Goal: Check status: Check status

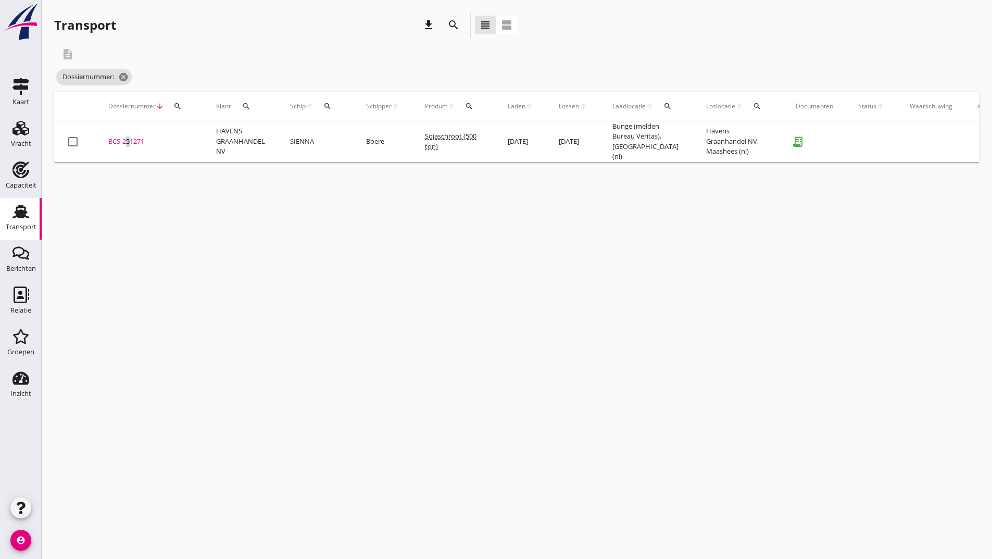
drag, startPoint x: 123, startPoint y: 137, endPoint x: 186, endPoint y: 153, distance: 65.4
click at [128, 136] on div "BCS-251271" at bounding box center [149, 141] width 83 height 10
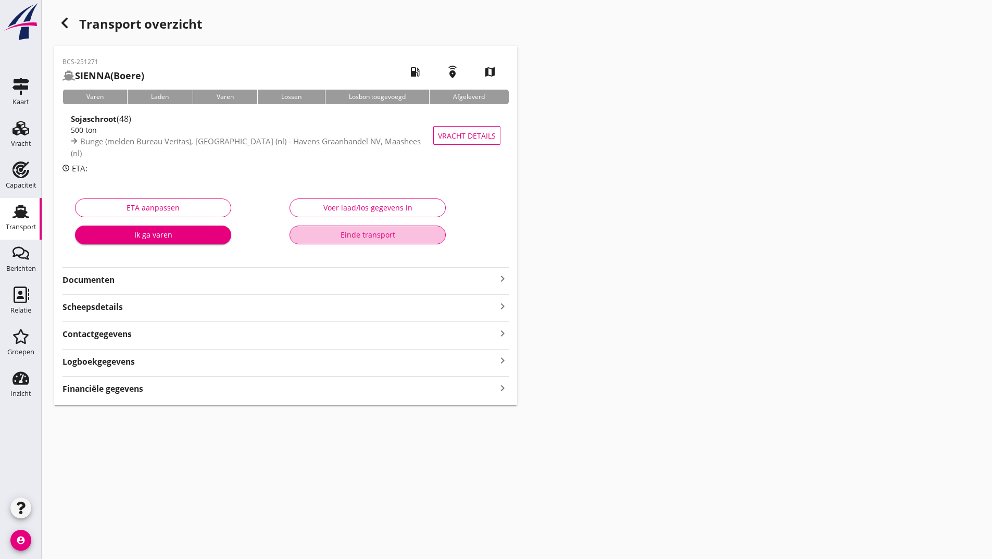
click at [325, 239] on div "Einde transport" at bounding box center [367, 234] width 139 height 11
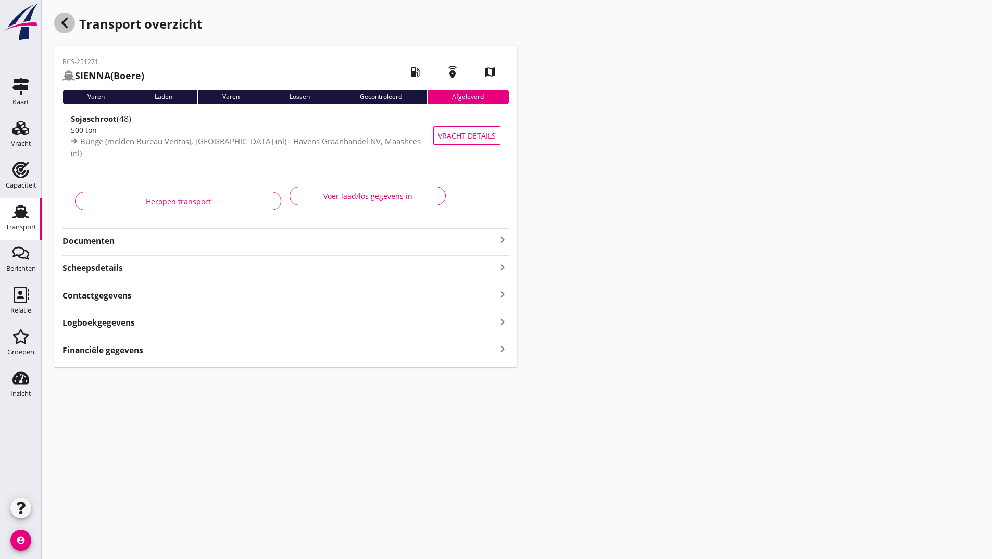
click at [68, 22] on icon "button" at bounding box center [64, 23] width 13 height 13
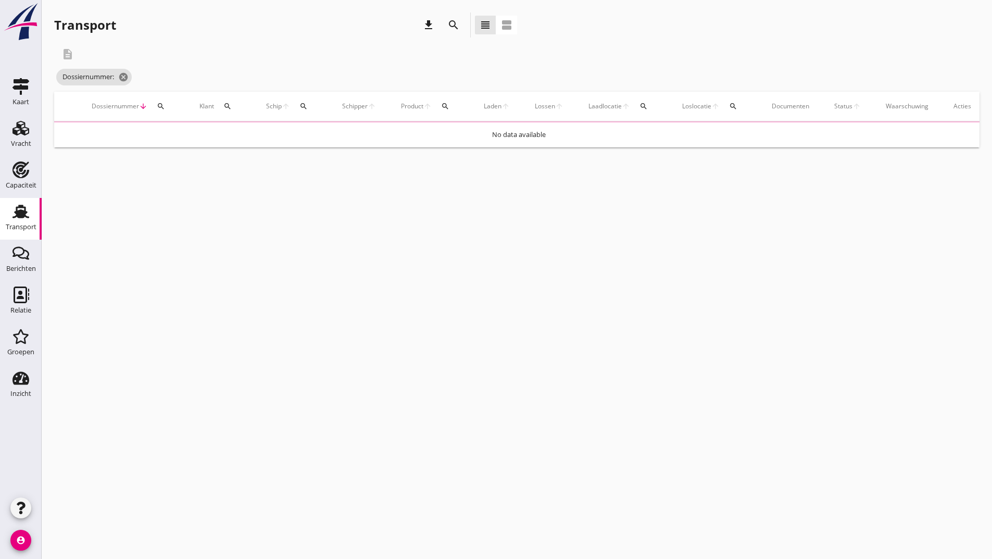
drag, startPoint x: 452, startPoint y: 27, endPoint x: 447, endPoint y: 32, distance: 7.0
click at [450, 28] on icon "search" at bounding box center [453, 25] width 13 height 13
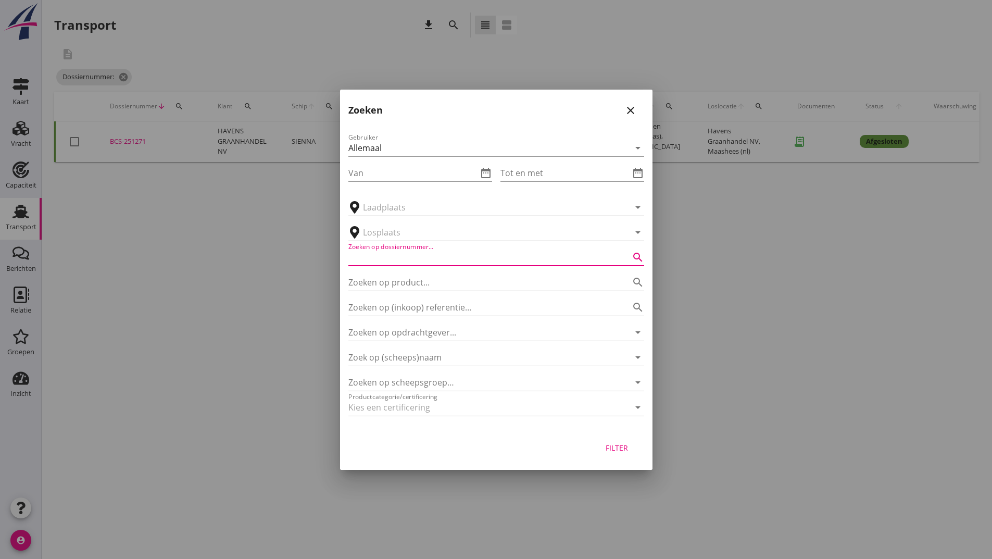
click at [414, 250] on input "Zoeken op dossiernummer..." at bounding box center [482, 257] width 267 height 17
type input "250990"
click at [607, 444] on div "Filter" at bounding box center [617, 447] width 29 height 11
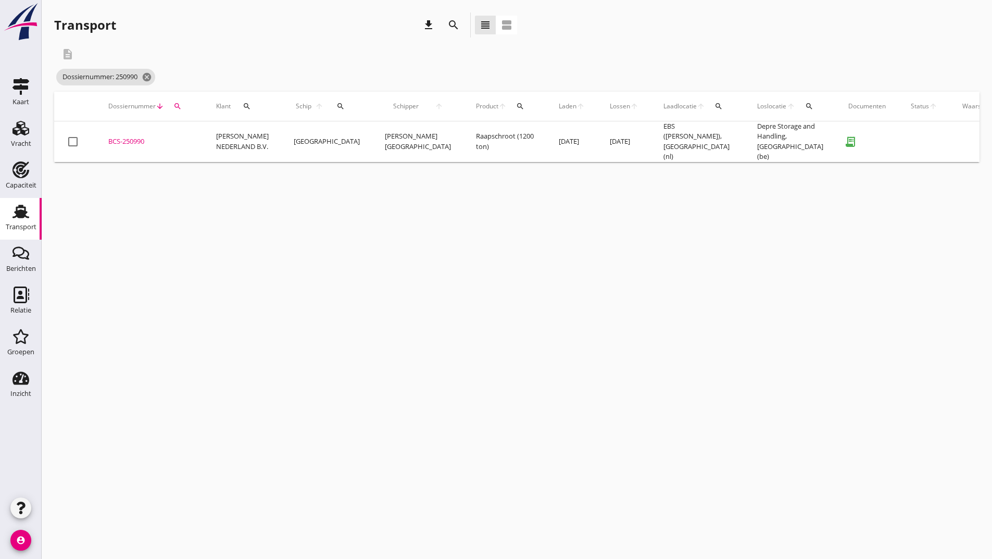
click at [139, 140] on div "BCS-250990" at bounding box center [149, 141] width 83 height 10
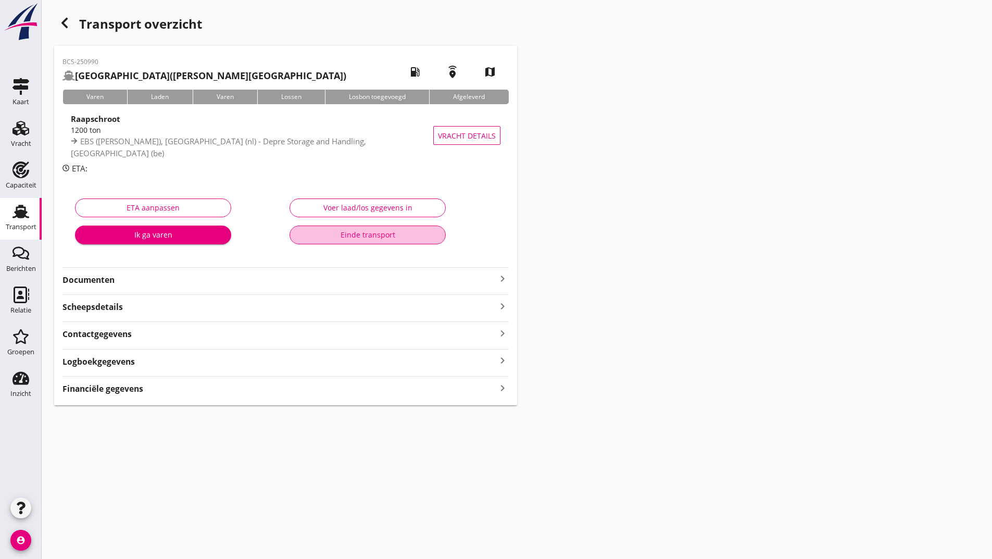
click at [335, 241] on button "Einde transport" at bounding box center [368, 235] width 156 height 19
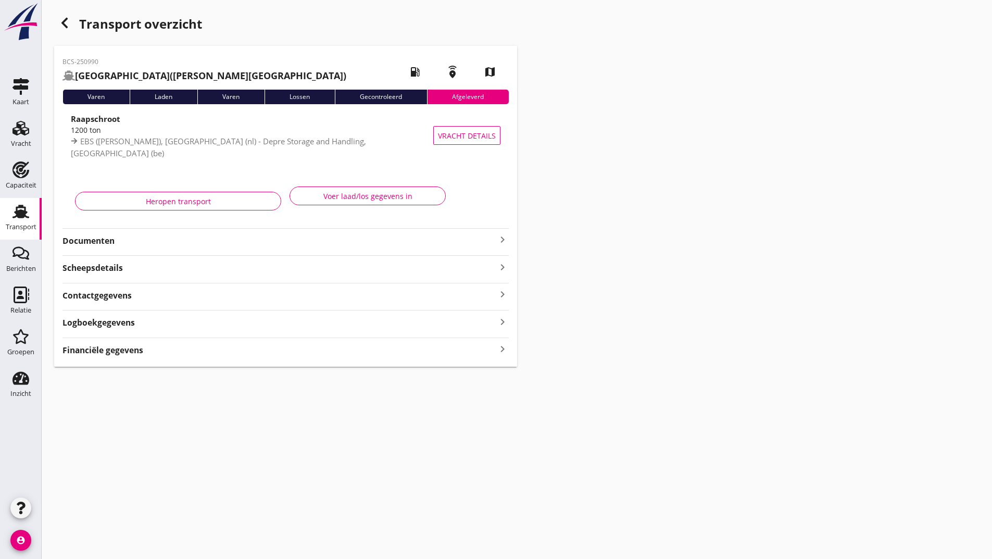
click at [57, 20] on div "button" at bounding box center [64, 23] width 21 height 21
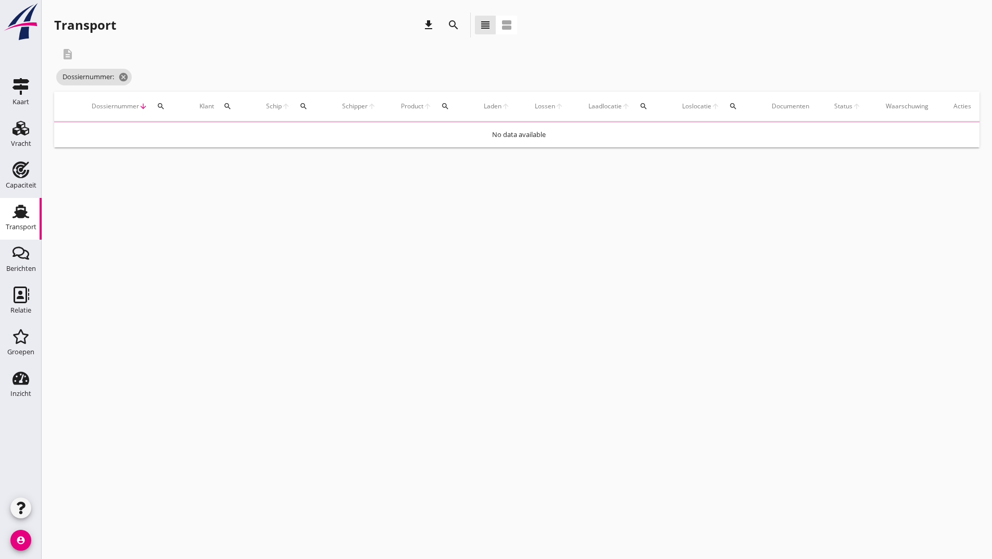
click at [449, 22] on icon "search" at bounding box center [453, 25] width 13 height 13
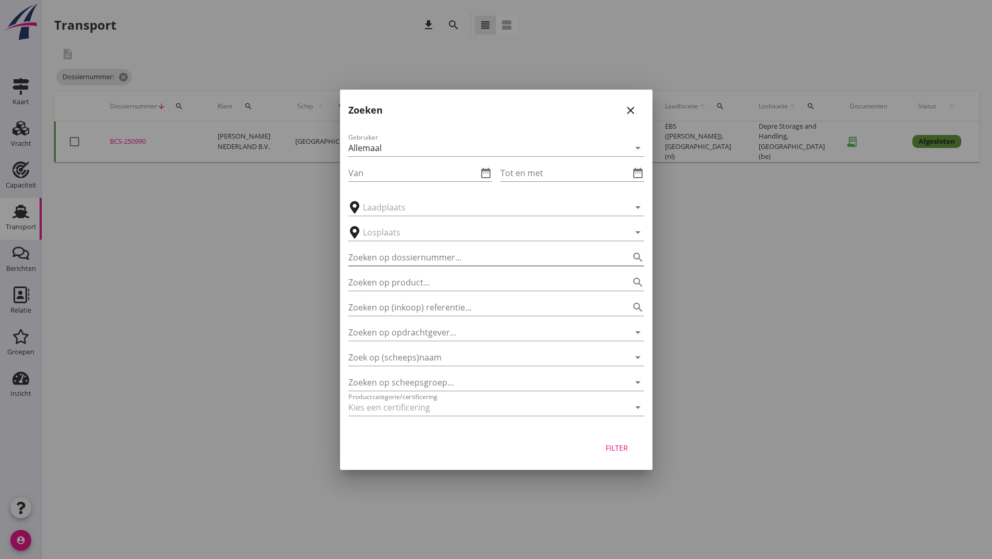
click at [435, 262] on input "Zoeken op dossiernummer..." at bounding box center [482, 257] width 267 height 17
type input "251121"
click at [620, 443] on div "Filter" at bounding box center [617, 447] width 29 height 11
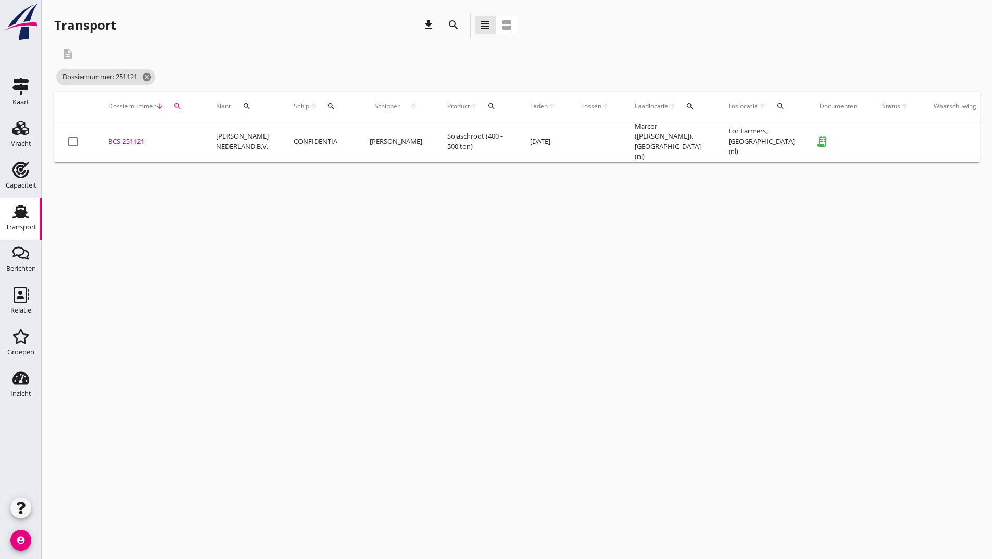
click at [136, 136] on div "BCS-251121" at bounding box center [149, 141] width 83 height 10
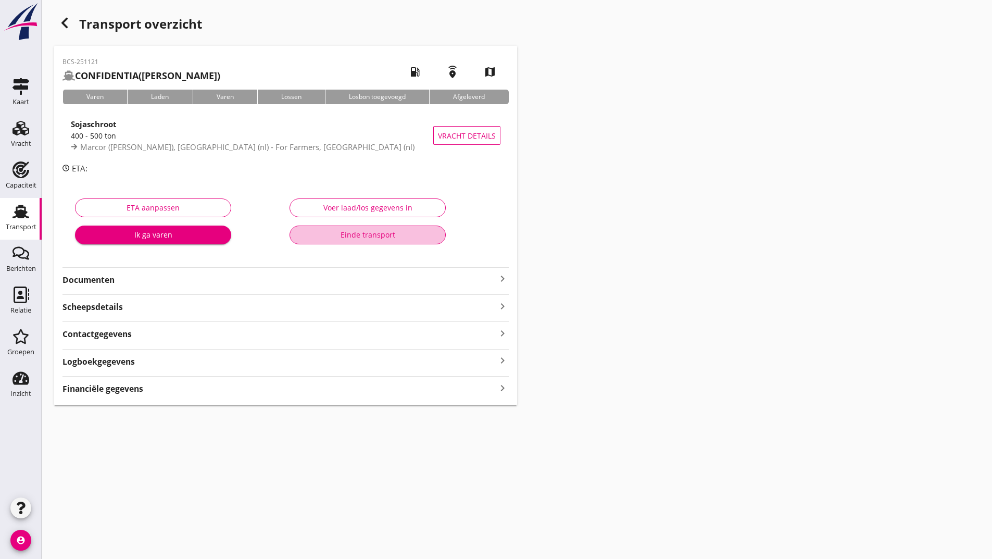
click at [309, 232] on div "Einde transport" at bounding box center [367, 234] width 139 height 11
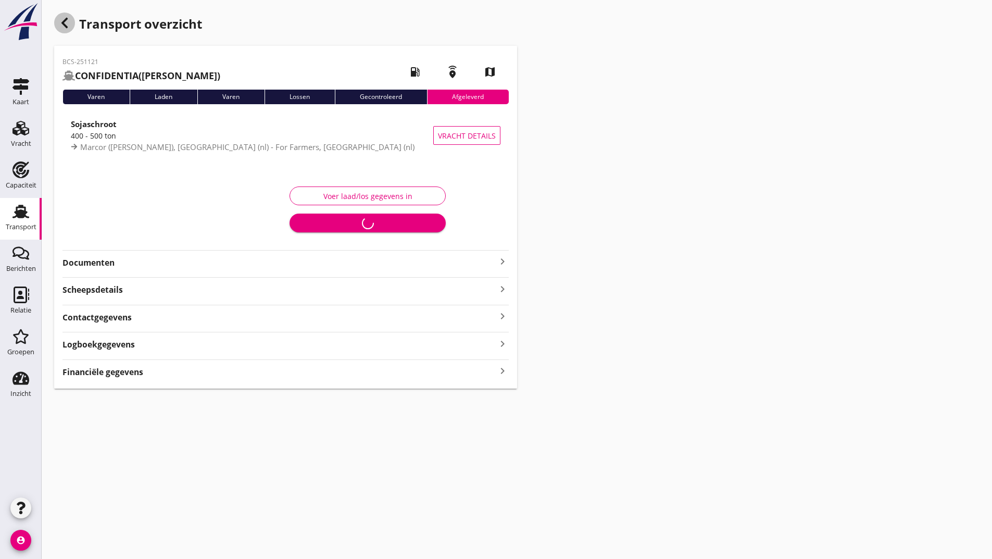
click at [64, 19] on icon "button" at bounding box center [64, 23] width 13 height 13
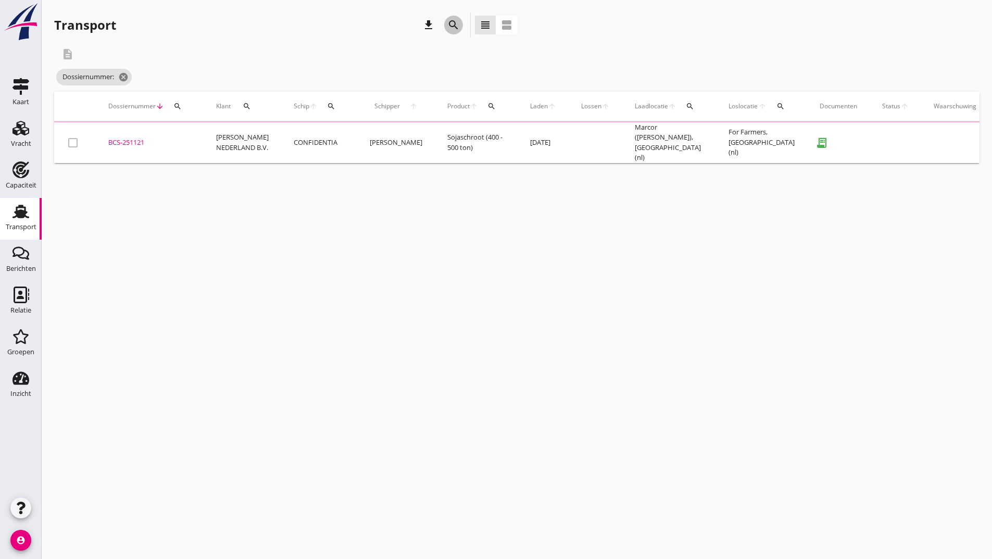
click at [452, 30] on icon "search" at bounding box center [453, 25] width 13 height 13
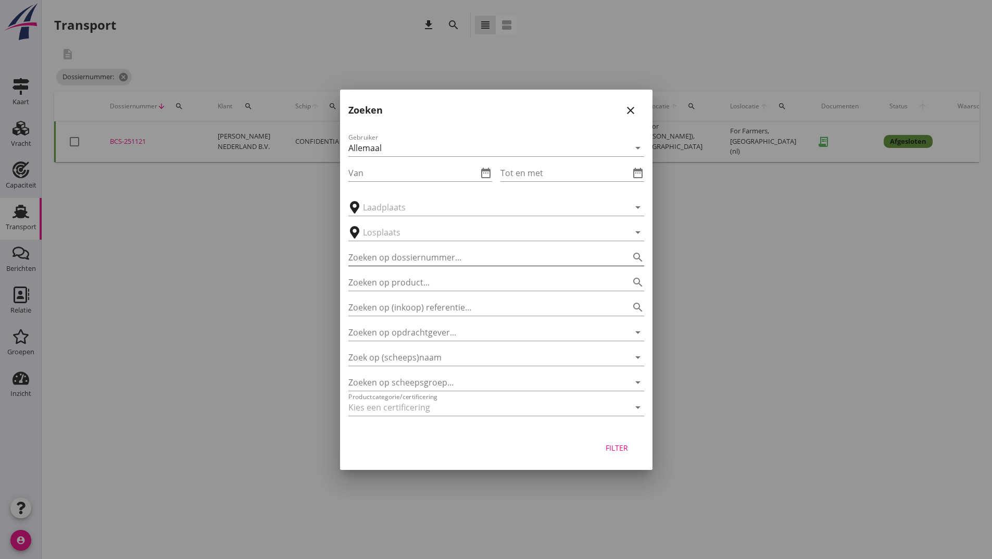
click at [400, 259] on input "Zoeken op dossiernummer..." at bounding box center [482, 257] width 267 height 17
type input "251193"
click at [624, 440] on button "Filter" at bounding box center [617, 448] width 46 height 19
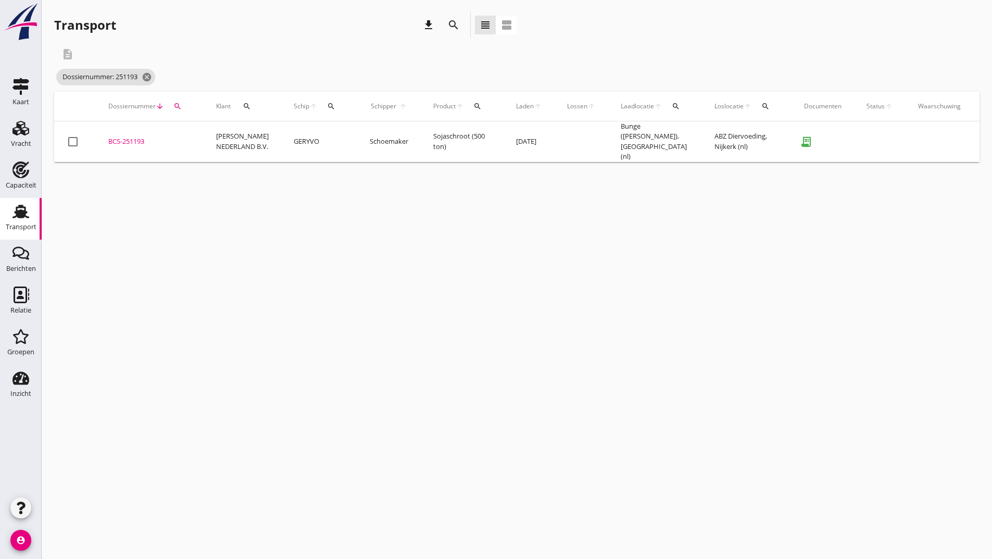
click at [143, 139] on div "BCS-251193" at bounding box center [149, 141] width 83 height 10
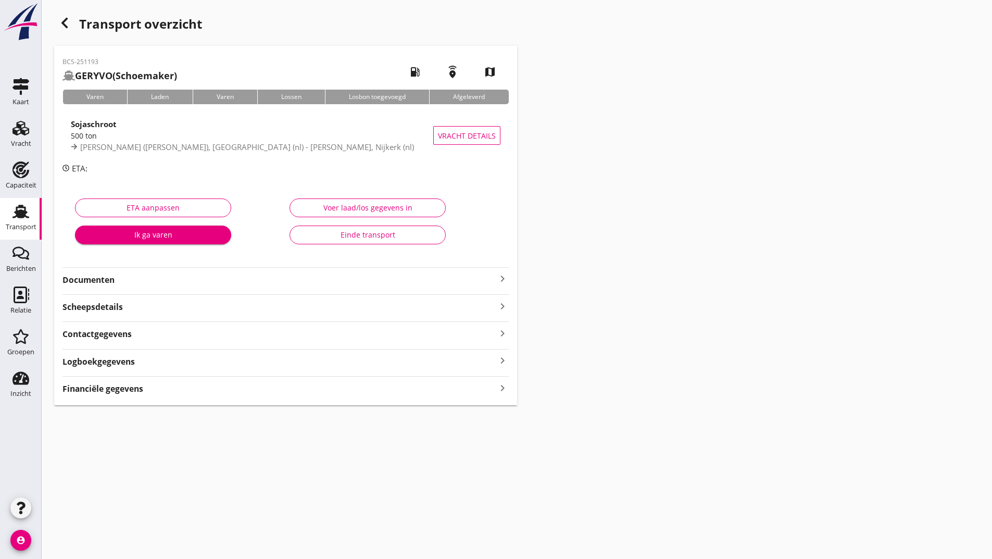
click at [349, 240] on div "Einde transport" at bounding box center [367, 234] width 139 height 11
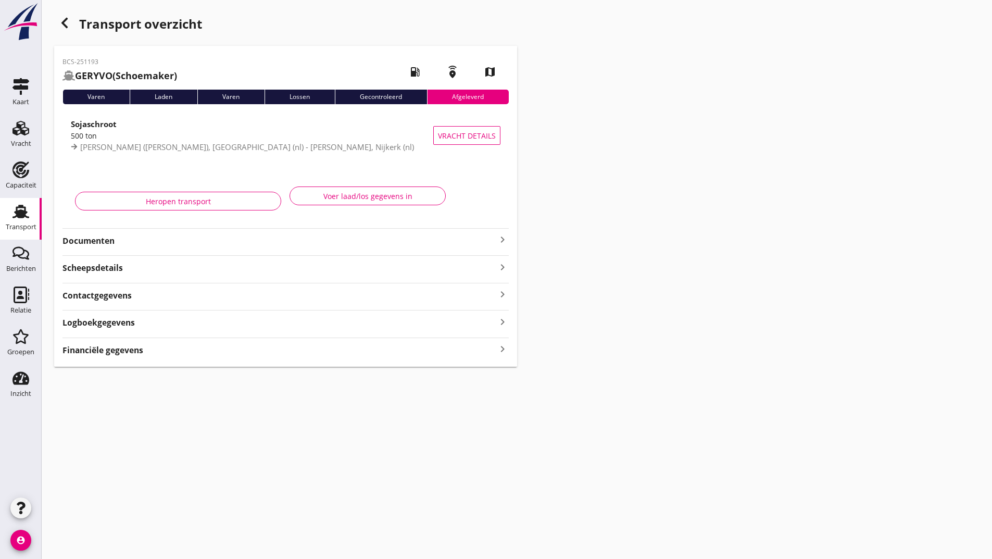
click at [66, 31] on div "button" at bounding box center [64, 23] width 21 height 21
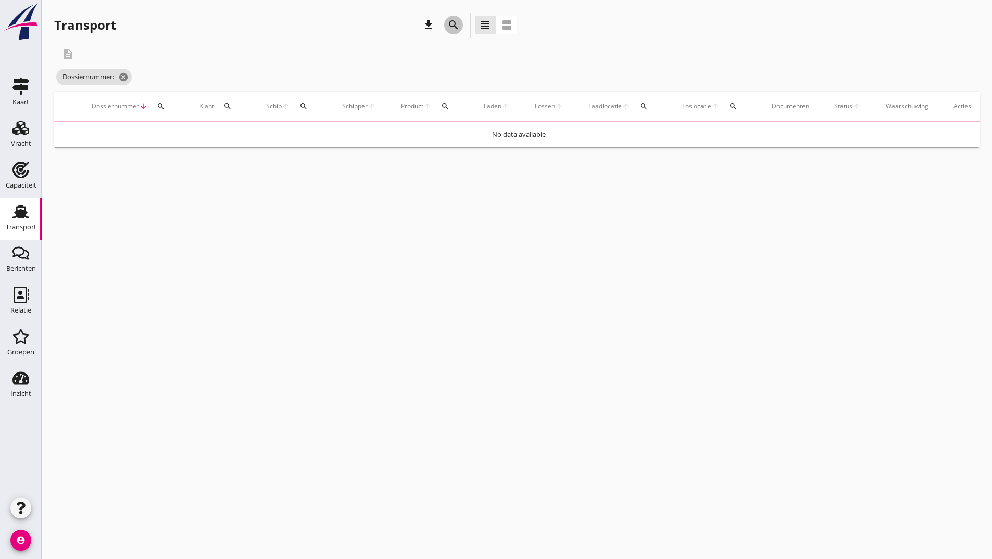
click at [450, 26] on icon "search" at bounding box center [453, 25] width 13 height 13
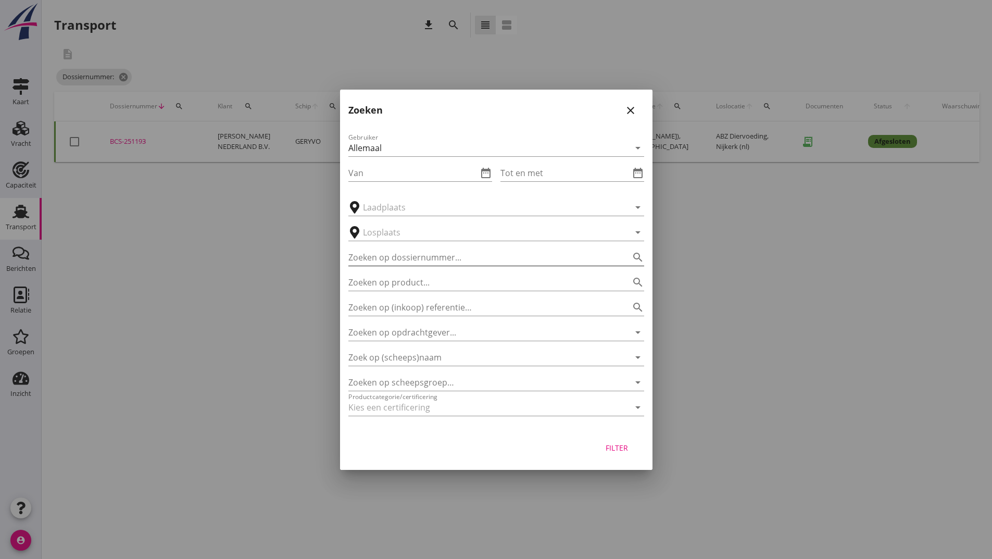
click at [399, 264] on div "Zoeken op dossiernummer... search" at bounding box center [497, 257] width 296 height 17
click at [397, 256] on input "Zoeken op dossiernummer..." at bounding box center [482, 257] width 267 height 17
type input "251219"
click at [621, 454] on button "Filter" at bounding box center [617, 448] width 46 height 19
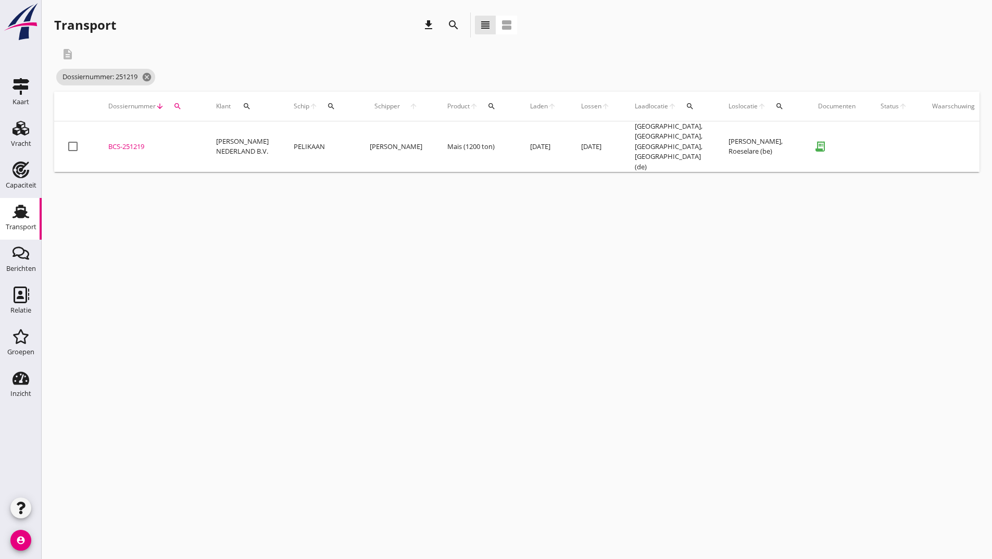
click at [141, 145] on div "BCS-251219" at bounding box center [149, 147] width 83 height 10
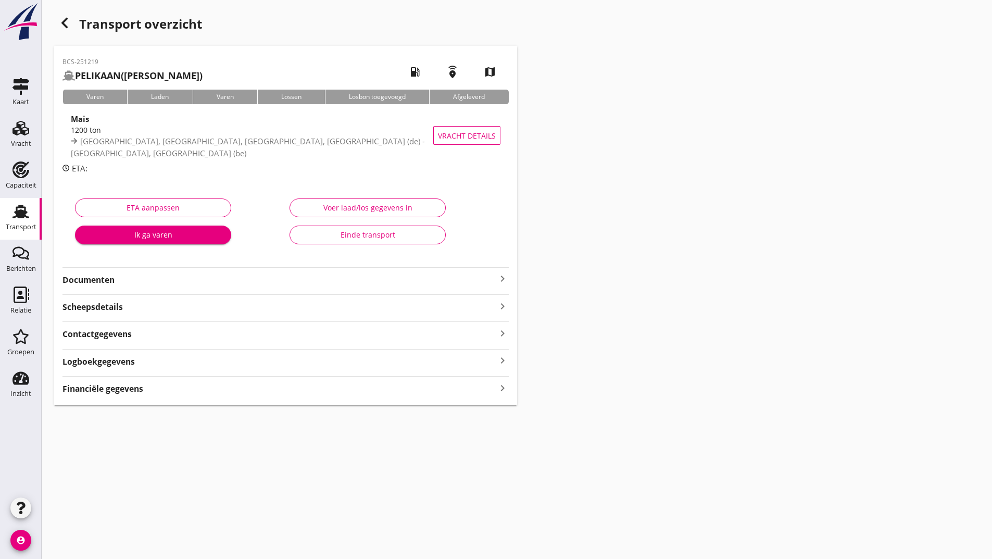
click at [304, 238] on div "Einde transport" at bounding box center [367, 234] width 139 height 11
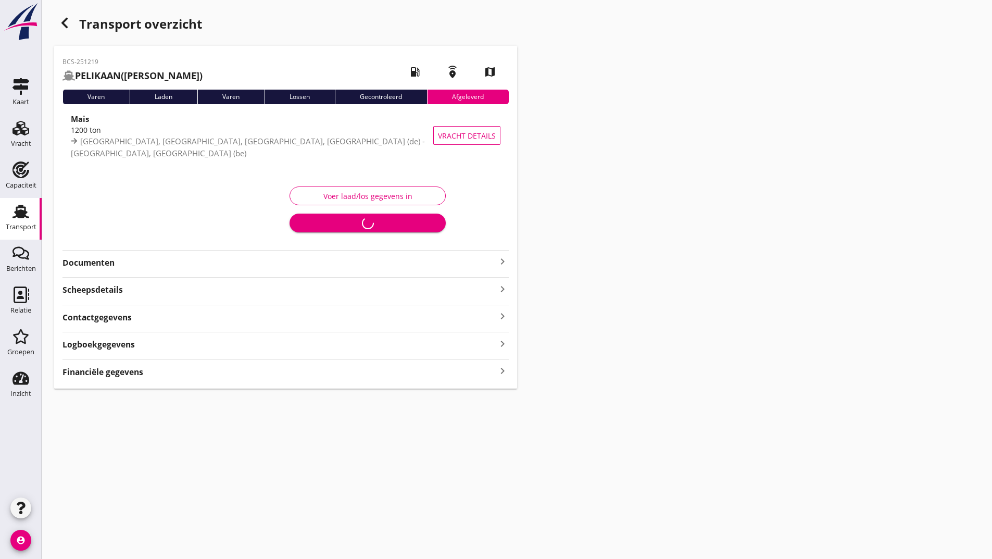
click at [64, 18] on icon "button" at bounding box center [64, 23] width 13 height 13
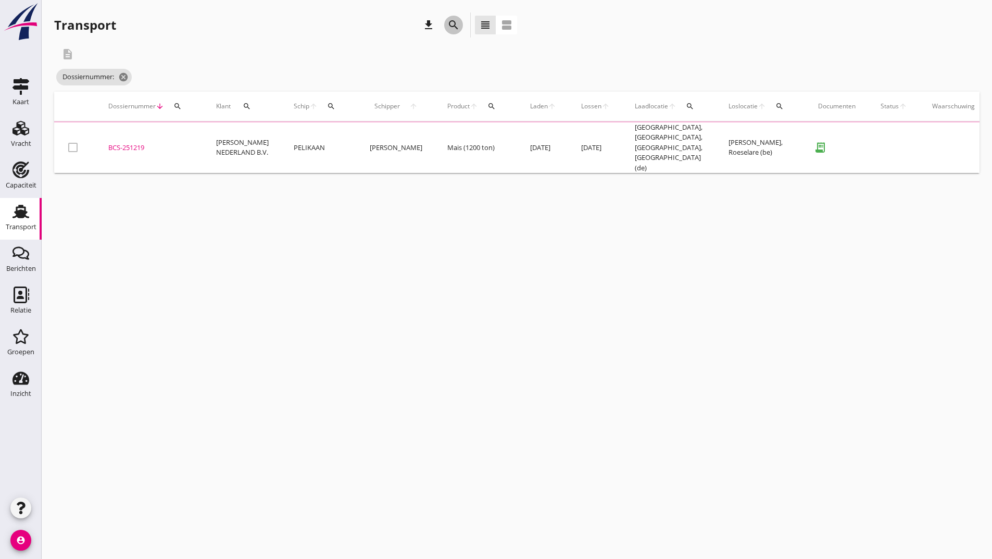
click at [445, 21] on div "search" at bounding box center [453, 25] width 19 height 13
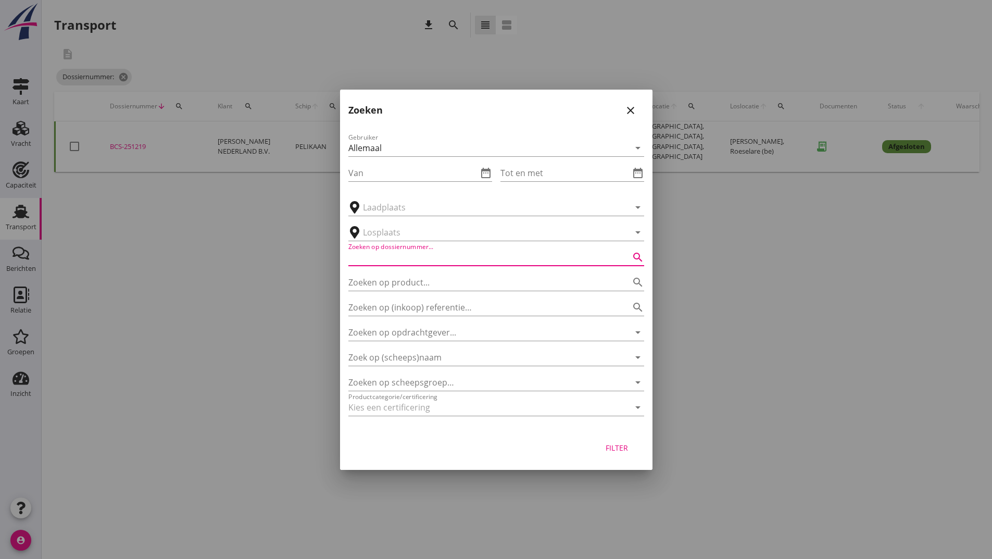
click at [404, 253] on input "Zoeken op dossiernummer..." at bounding box center [482, 257] width 267 height 17
type input "251234"
click at [619, 452] on div "Filter" at bounding box center [617, 447] width 29 height 11
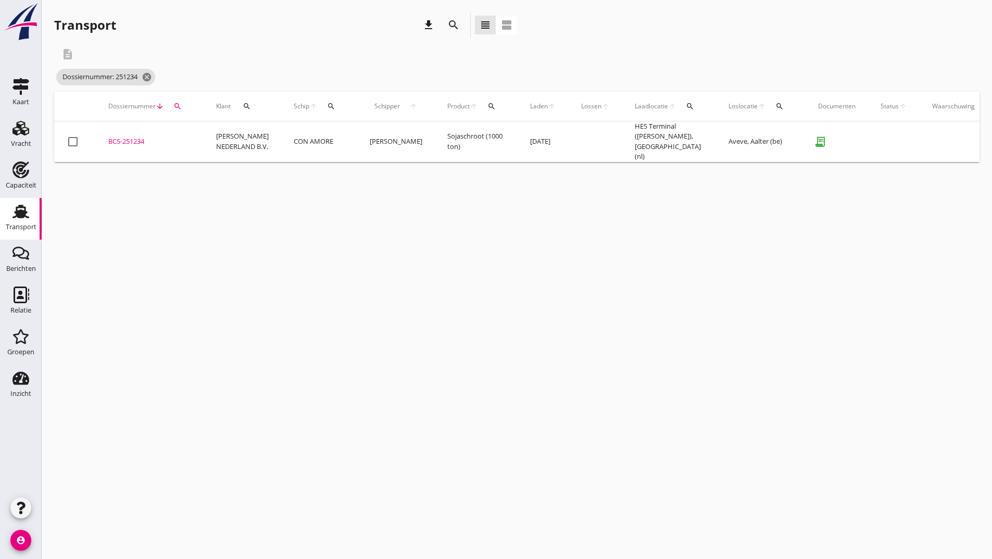
click at [128, 140] on div "BCS-251234" at bounding box center [149, 141] width 83 height 10
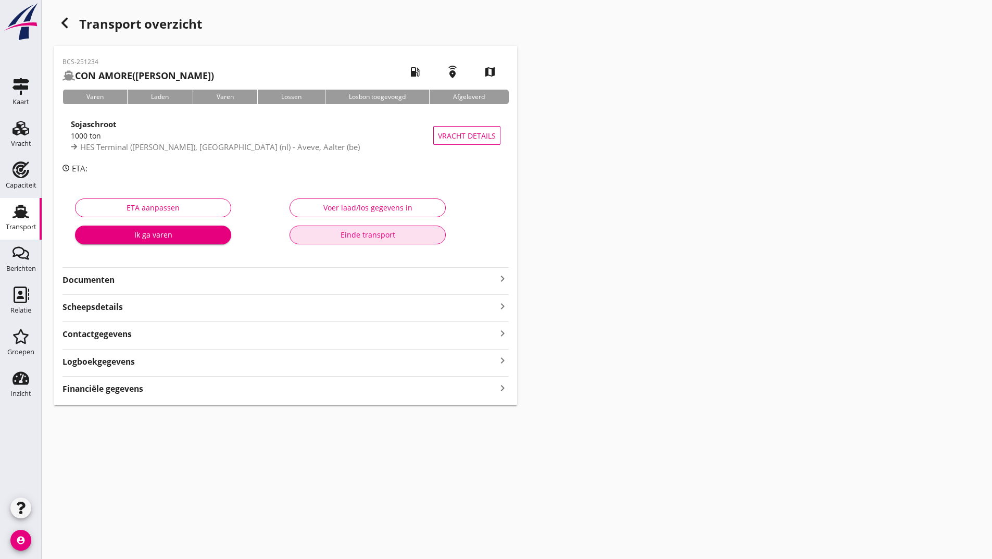
click at [306, 238] on div "Einde transport" at bounding box center [367, 234] width 139 height 11
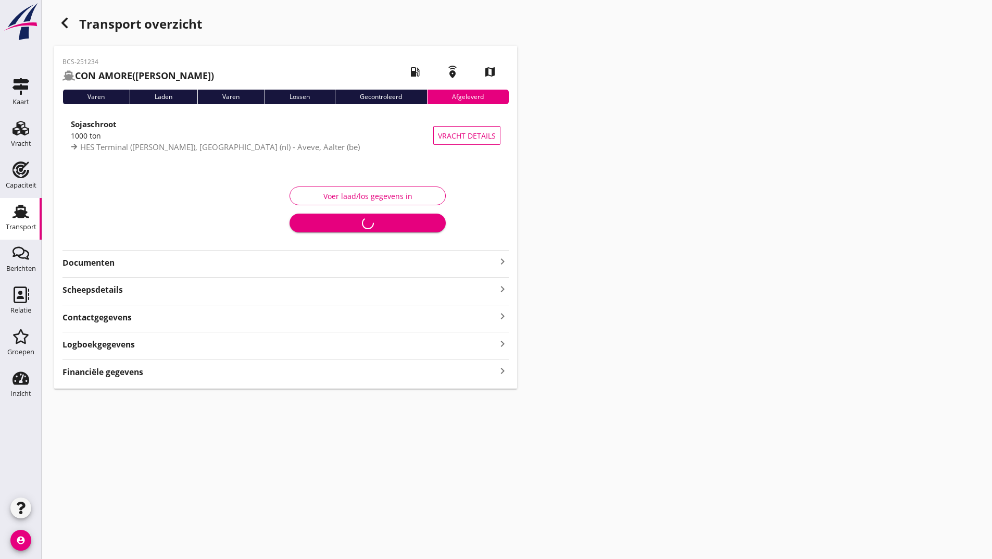
click at [64, 23] on use "button" at bounding box center [64, 23] width 6 height 10
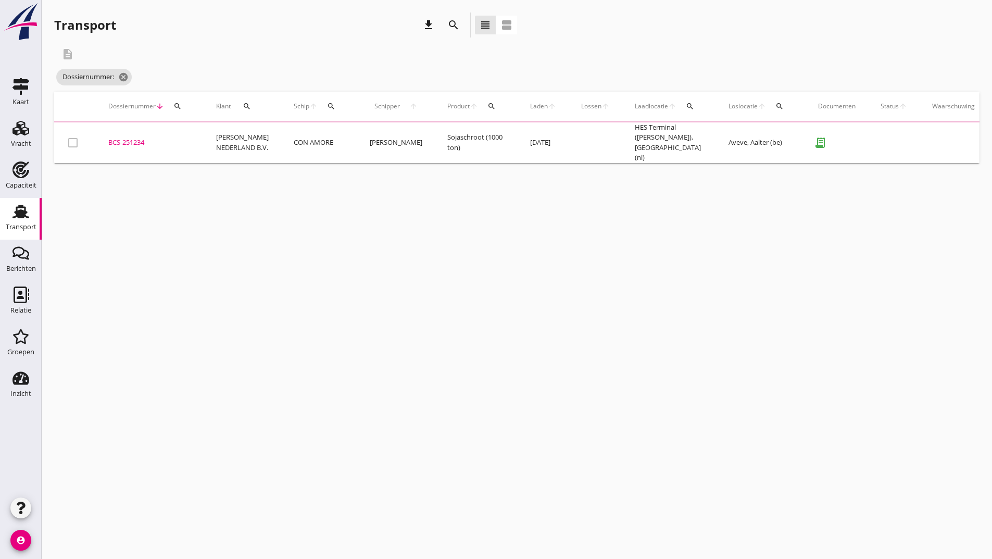
drag, startPoint x: 450, startPoint y: 24, endPoint x: 453, endPoint y: 33, distance: 9.7
click at [452, 31] on icon "search" at bounding box center [453, 25] width 13 height 13
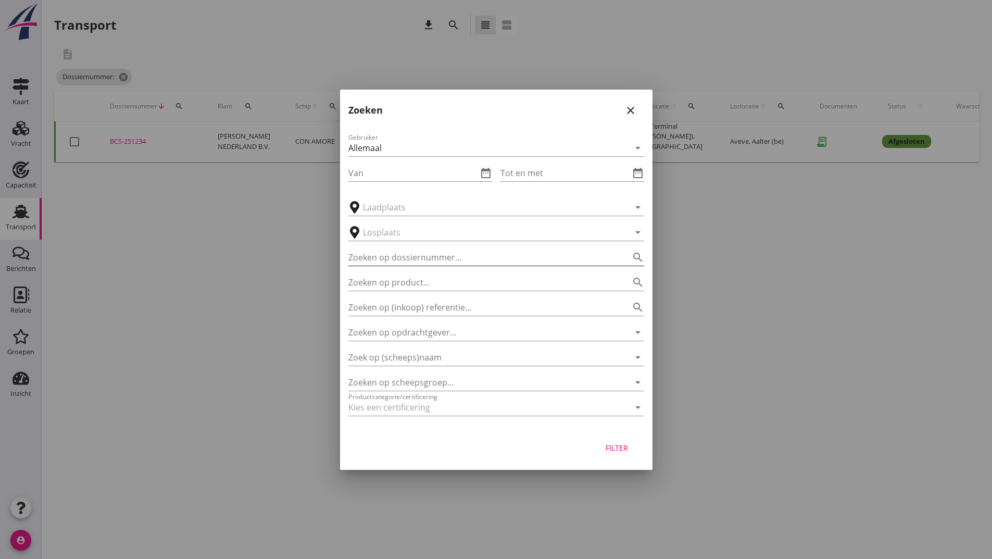
click at [428, 263] on input "Zoeken op dossiernummer..." at bounding box center [482, 257] width 267 height 17
type input "251242"
click at [624, 453] on button "Filter" at bounding box center [617, 448] width 46 height 19
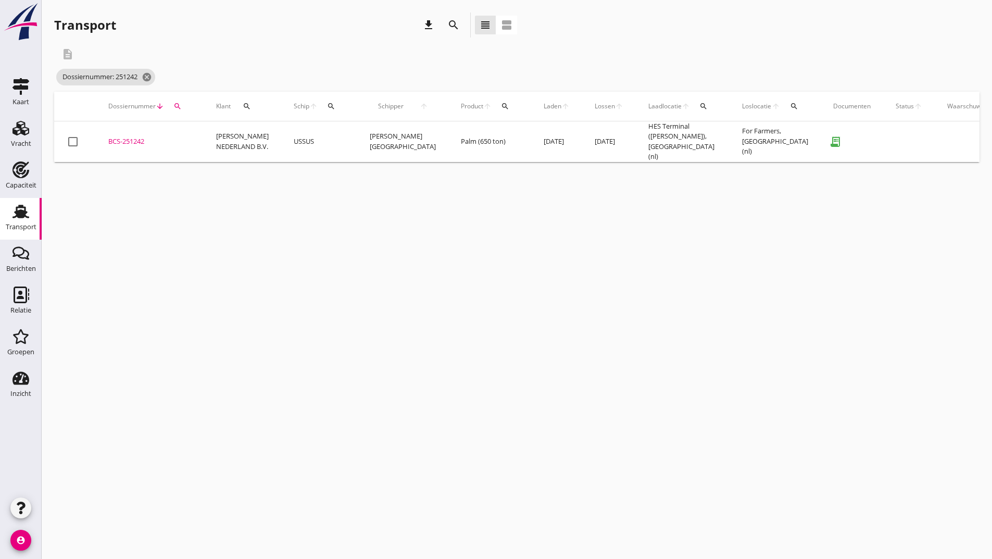
click at [133, 142] on div "BCS-251242" at bounding box center [149, 141] width 83 height 10
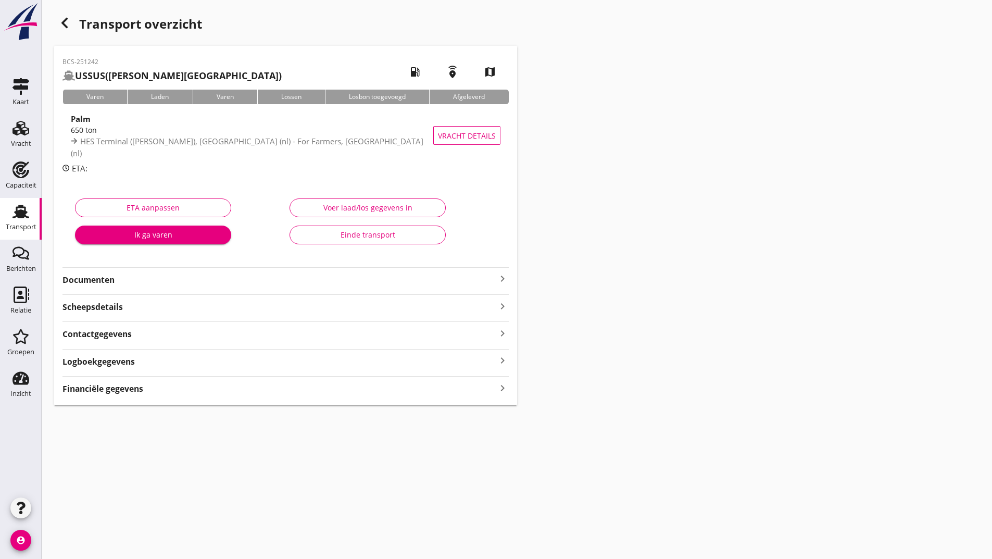
click at [331, 238] on div "Einde transport" at bounding box center [367, 234] width 139 height 11
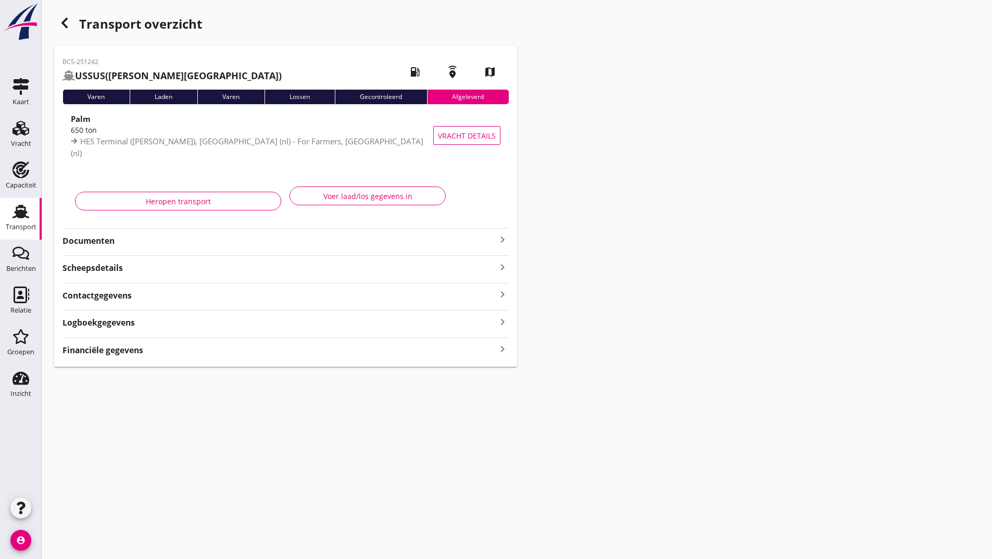
click at [66, 25] on use "button" at bounding box center [64, 23] width 6 height 10
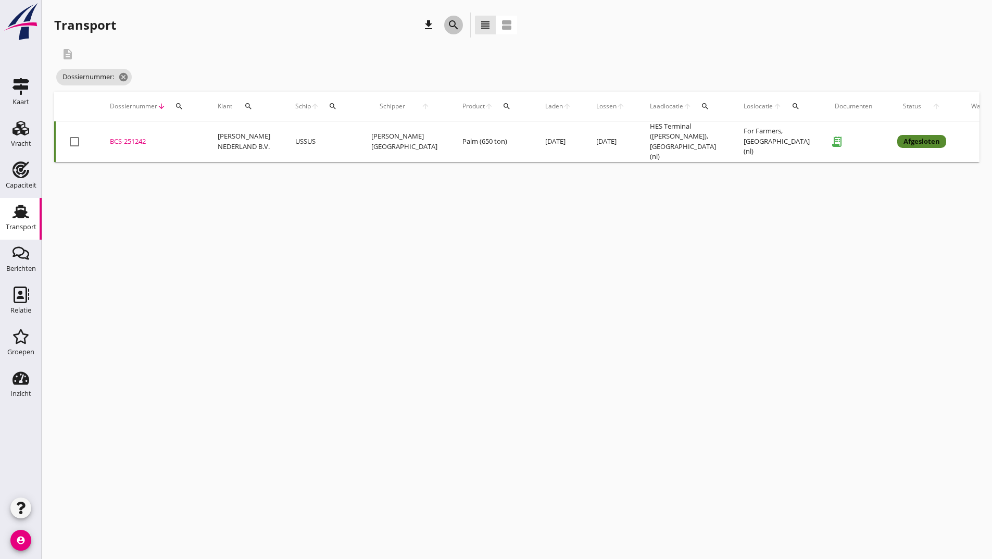
drag, startPoint x: 450, startPoint y: 19, endPoint x: 452, endPoint y: 28, distance: 9.7
click at [452, 27] on icon "search" at bounding box center [453, 25] width 13 height 13
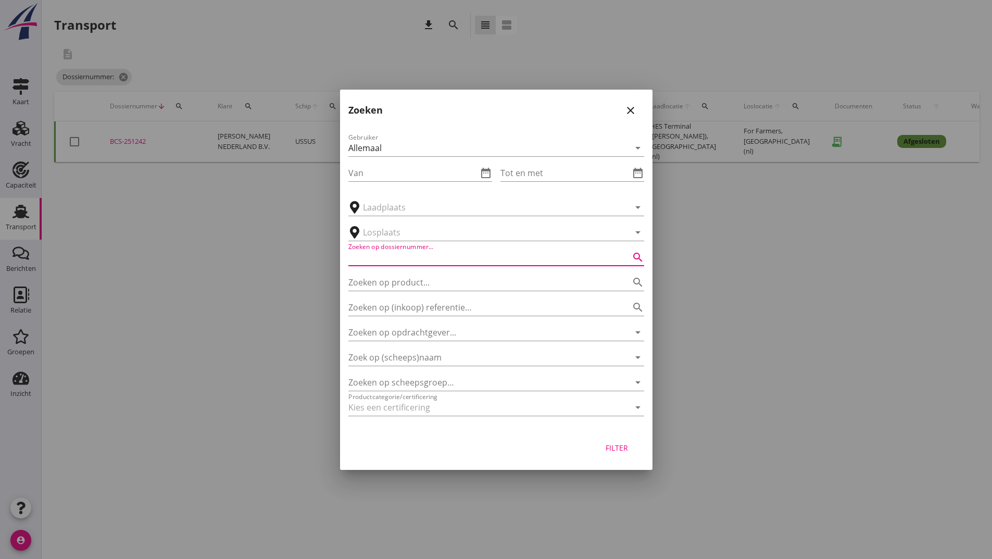
click at [418, 253] on input "Zoeken op dossiernummer..." at bounding box center [482, 257] width 267 height 17
type input "251249"
click at [617, 450] on div "Filter" at bounding box center [617, 447] width 29 height 11
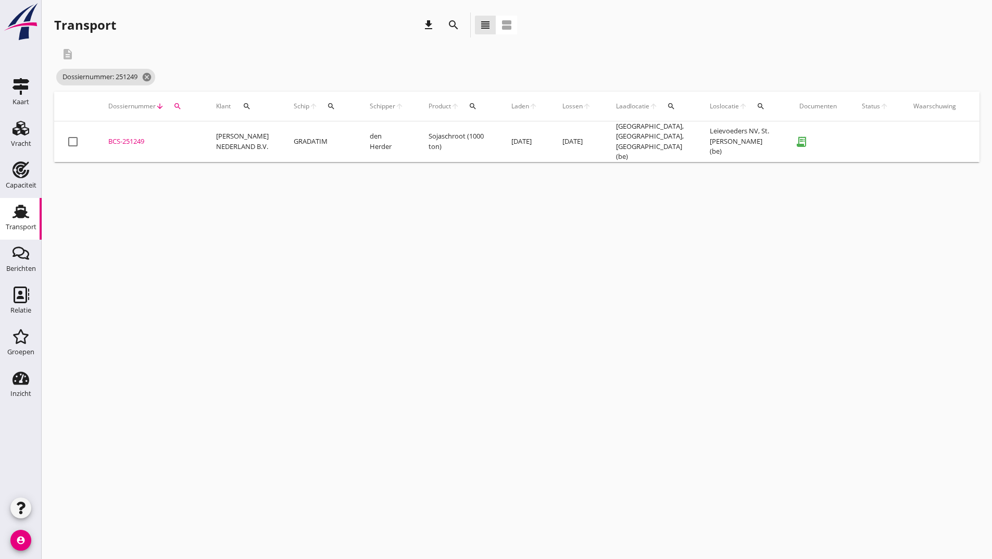
drag, startPoint x: 128, startPoint y: 139, endPoint x: 27, endPoint y: 439, distance: 316.6
click at [128, 140] on div "BCS-251249" at bounding box center [149, 141] width 83 height 10
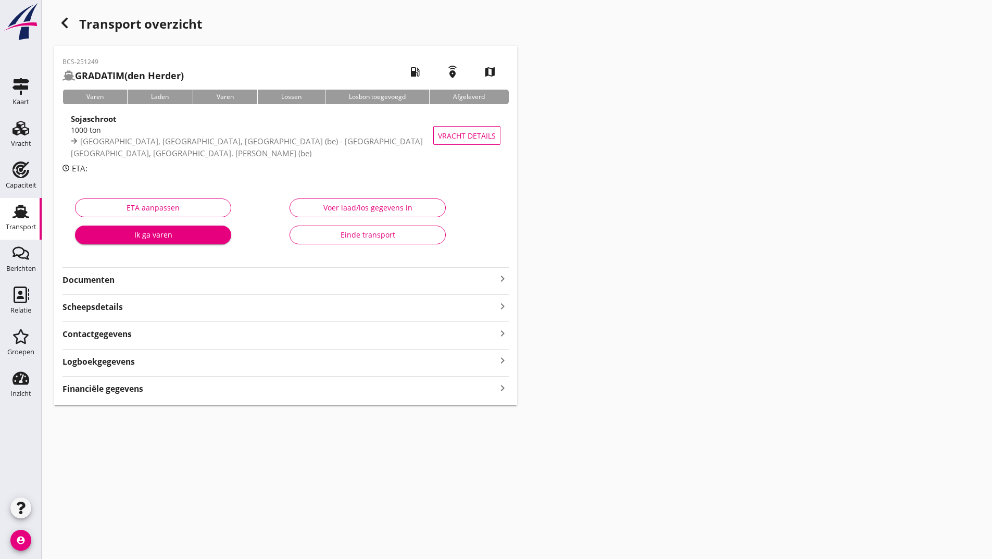
click at [63, 23] on use "button" at bounding box center [64, 23] width 6 height 10
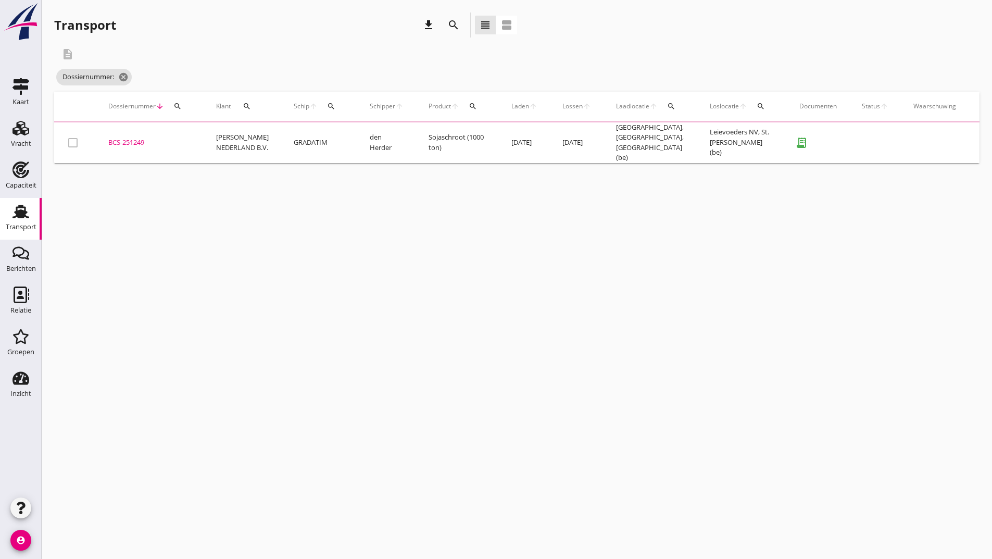
click at [450, 26] on icon "search" at bounding box center [453, 25] width 13 height 13
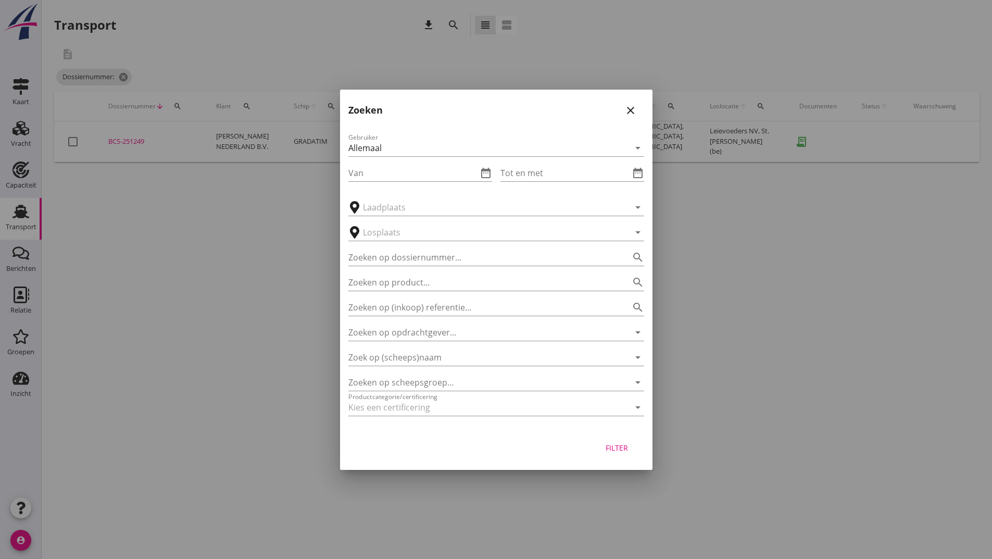
click at [441, 248] on div "Zoeken op dossiernummer... search" at bounding box center [497, 254] width 296 height 23
drag, startPoint x: 437, startPoint y: 239, endPoint x: 431, endPoint y: 247, distance: 10.4
click at [431, 246] on div "Gebruiker Allemaal arrow_drop_down Van date_range Tot en met date_range arrow_d…" at bounding box center [496, 276] width 313 height 307
drag, startPoint x: 431, startPoint y: 247, endPoint x: 428, endPoint y: 259, distance: 12.9
click at [430, 248] on div "Zoeken op dossiernummer... search" at bounding box center [497, 254] width 296 height 23
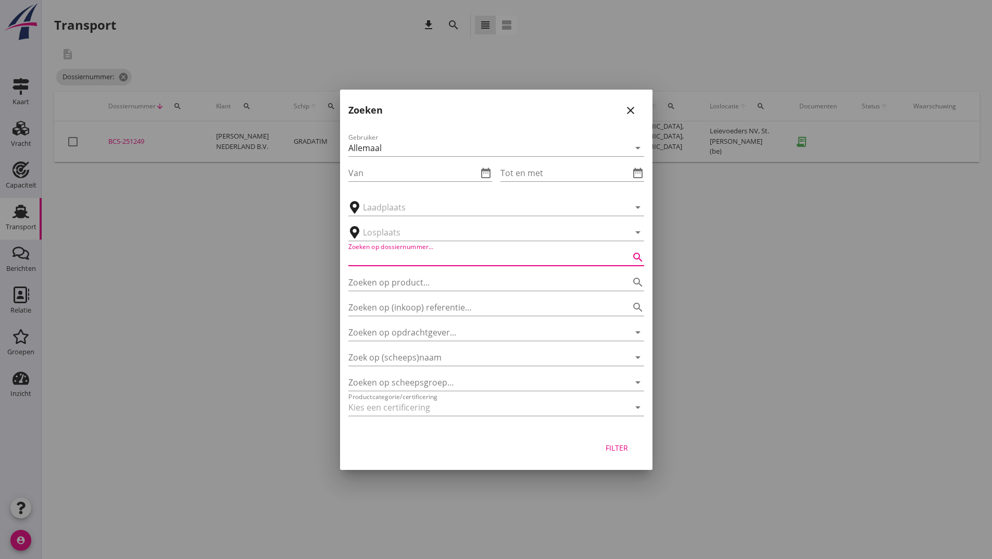
click at [428, 259] on input "Zoeken op dossiernummer..." at bounding box center [482, 257] width 267 height 17
type input "251251"
click at [620, 455] on button "Filter" at bounding box center [617, 448] width 46 height 19
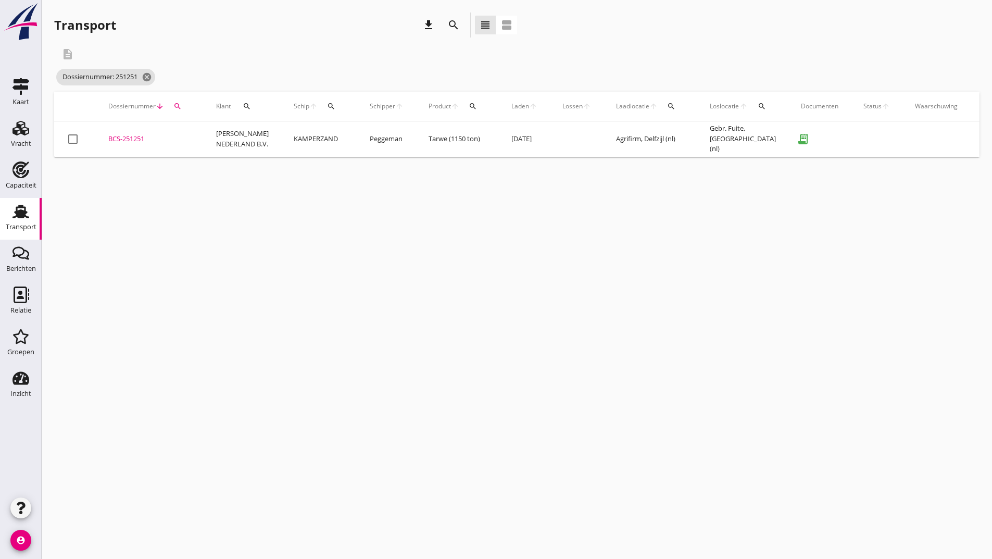
click at [129, 140] on div "BCS-251251" at bounding box center [149, 139] width 83 height 10
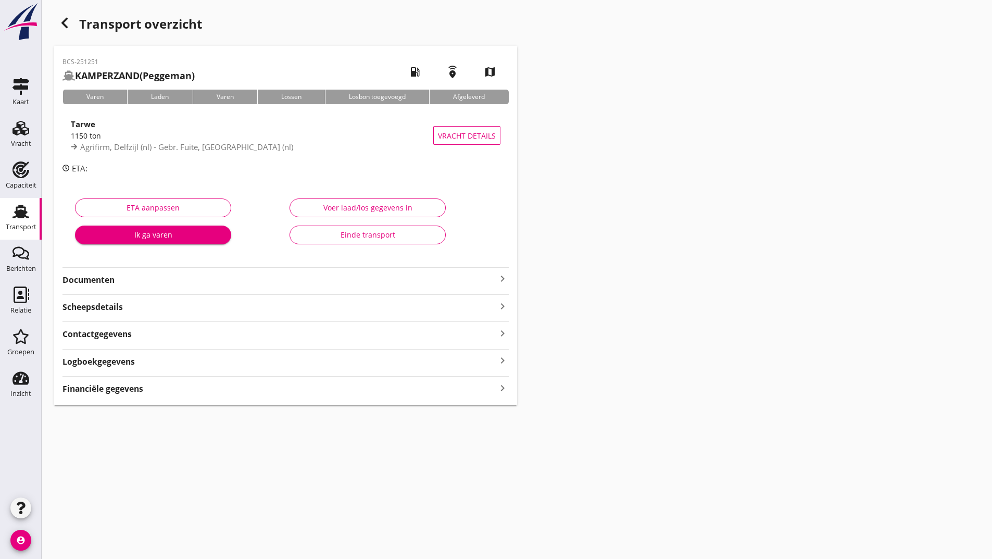
click at [347, 235] on div "Einde transport" at bounding box center [367, 234] width 139 height 11
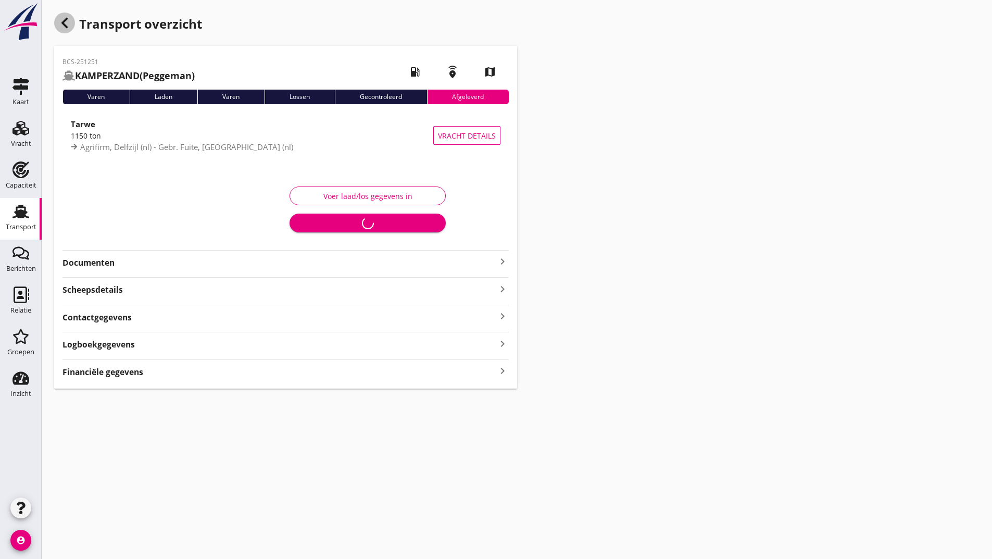
click at [60, 20] on icon "button" at bounding box center [64, 23] width 13 height 13
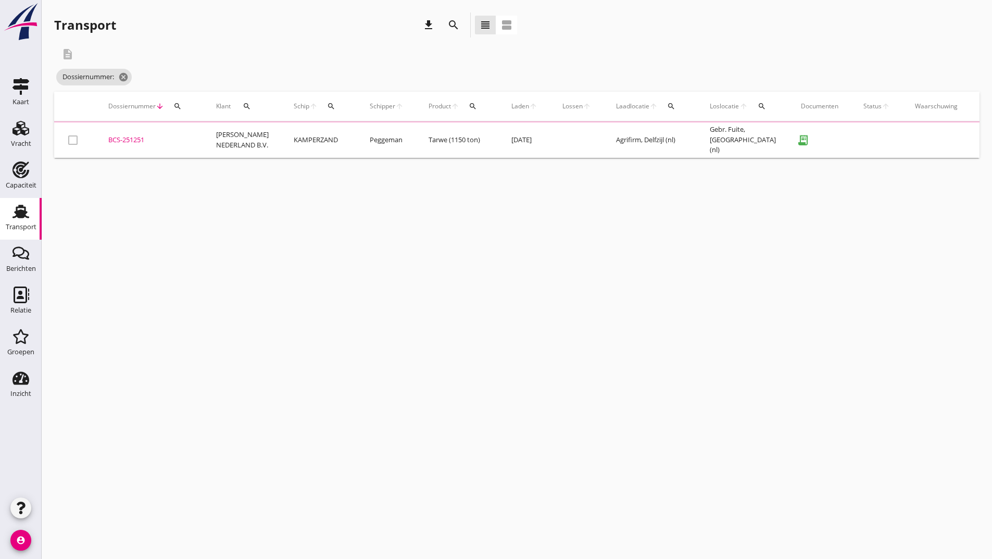
click at [454, 30] on icon "search" at bounding box center [453, 25] width 13 height 13
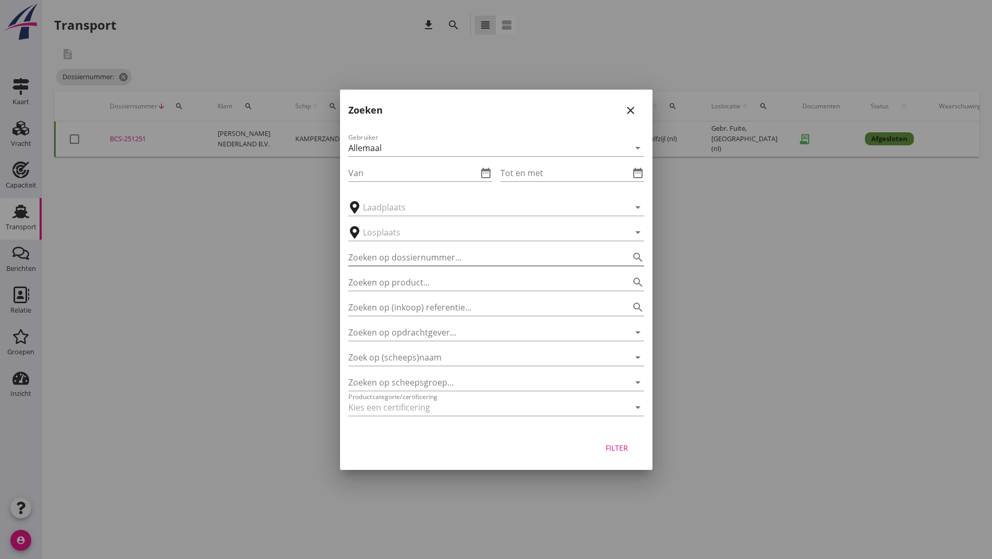
click at [418, 250] on input "Zoeken op dossiernummer..." at bounding box center [482, 257] width 267 height 17
type input "251254"
click at [626, 447] on div "Filter" at bounding box center [617, 447] width 29 height 11
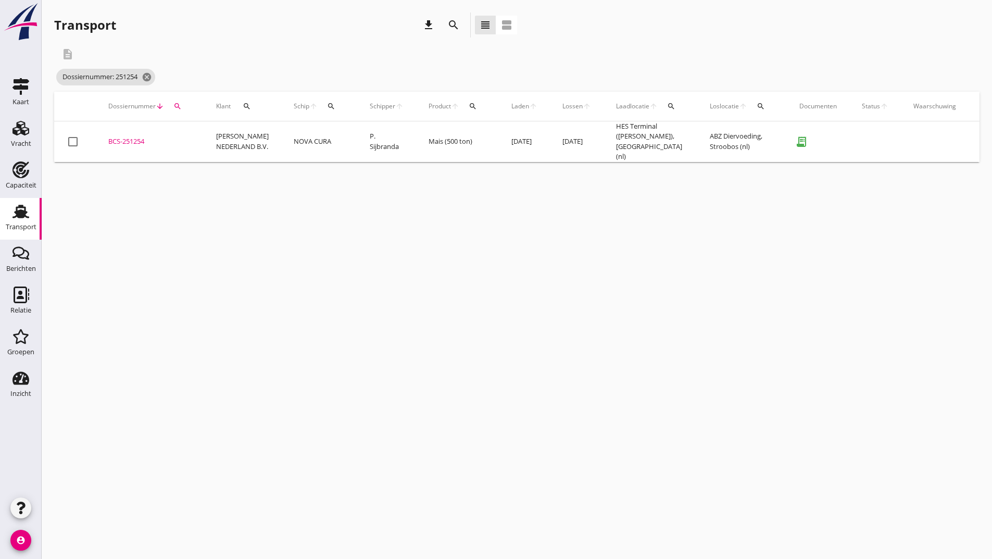
click at [129, 138] on div "BCS-251254" at bounding box center [149, 141] width 83 height 10
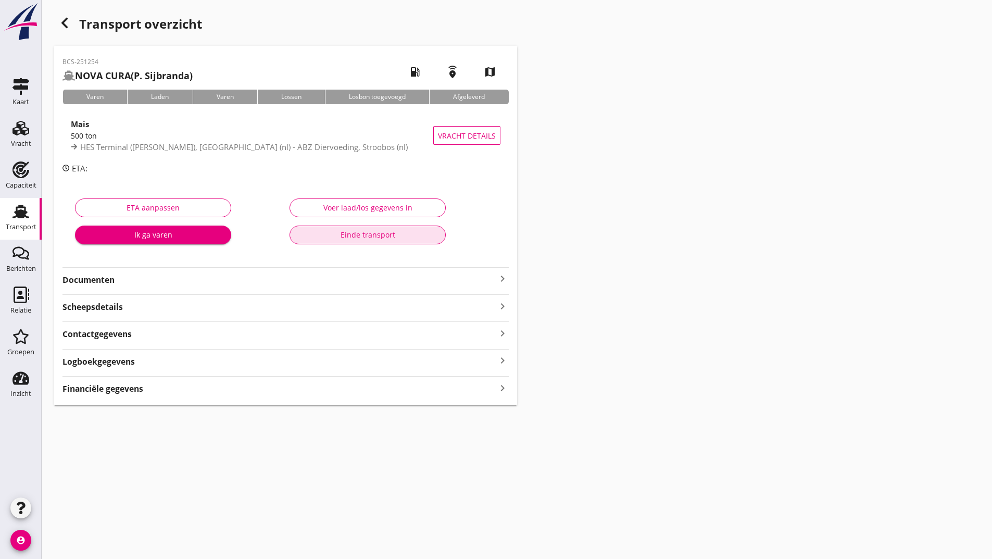
click at [337, 237] on div "Einde transport" at bounding box center [367, 234] width 139 height 11
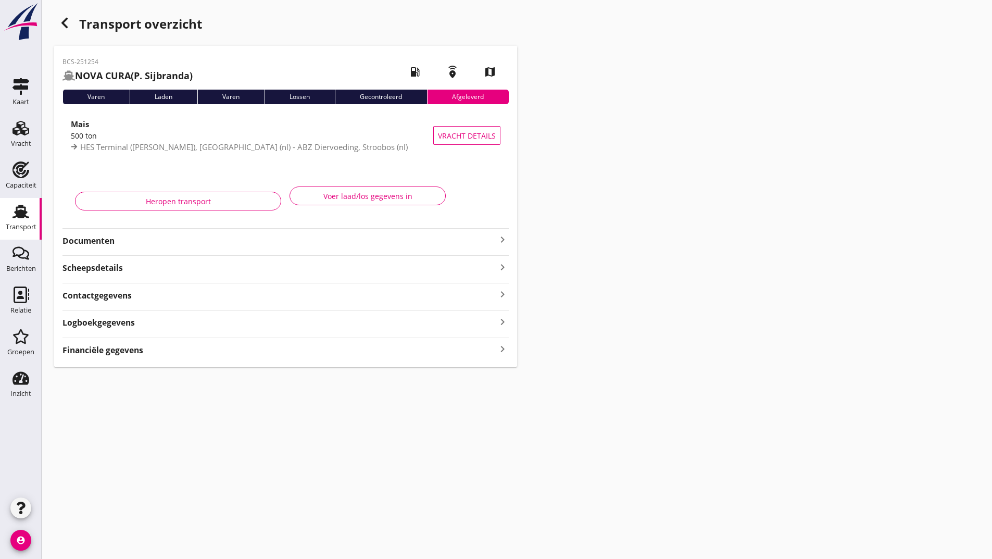
click at [67, 28] on use "button" at bounding box center [64, 23] width 6 height 10
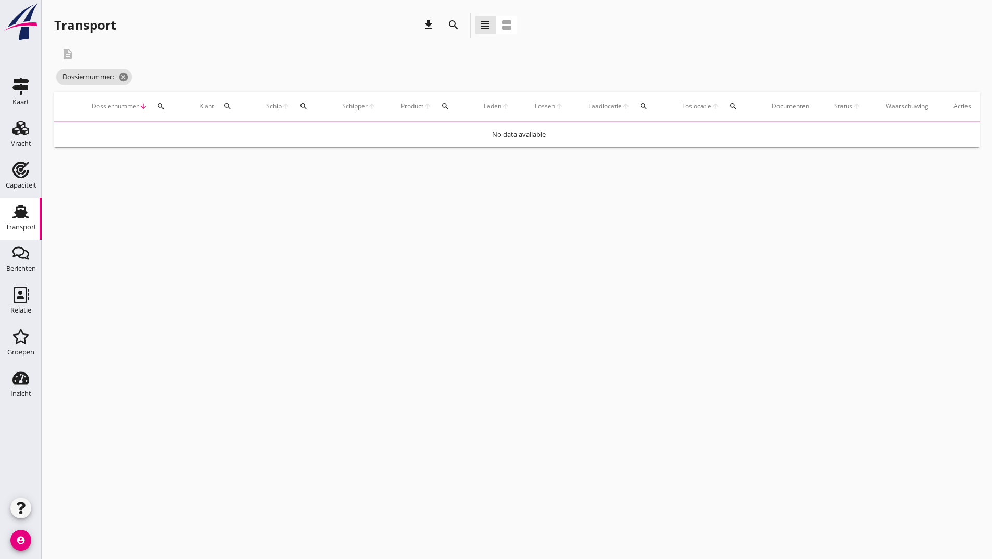
click at [452, 24] on icon "search" at bounding box center [453, 25] width 13 height 13
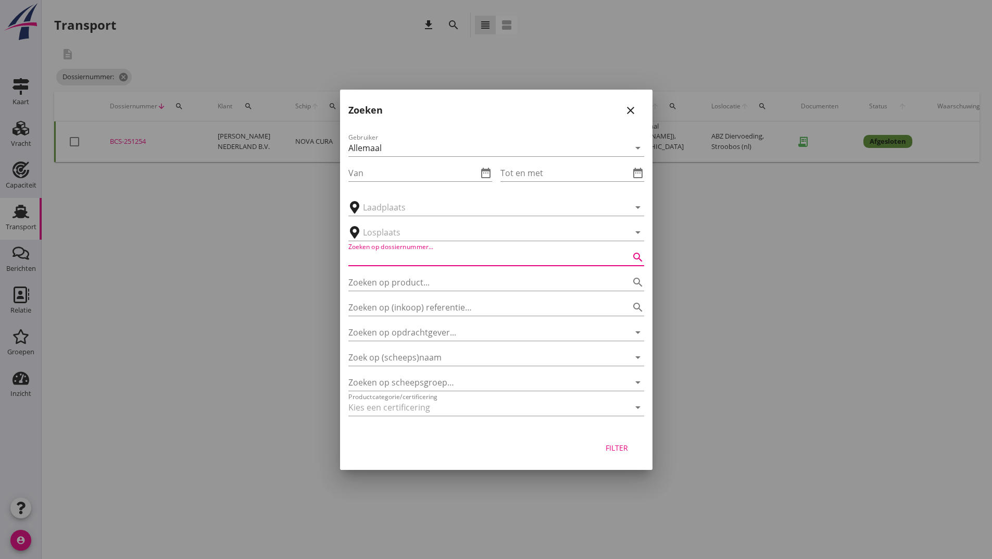
click at [419, 254] on input "Zoeken op dossiernummer..." at bounding box center [482, 257] width 267 height 17
type input "251256"
click at [612, 449] on div "Filter" at bounding box center [617, 447] width 29 height 11
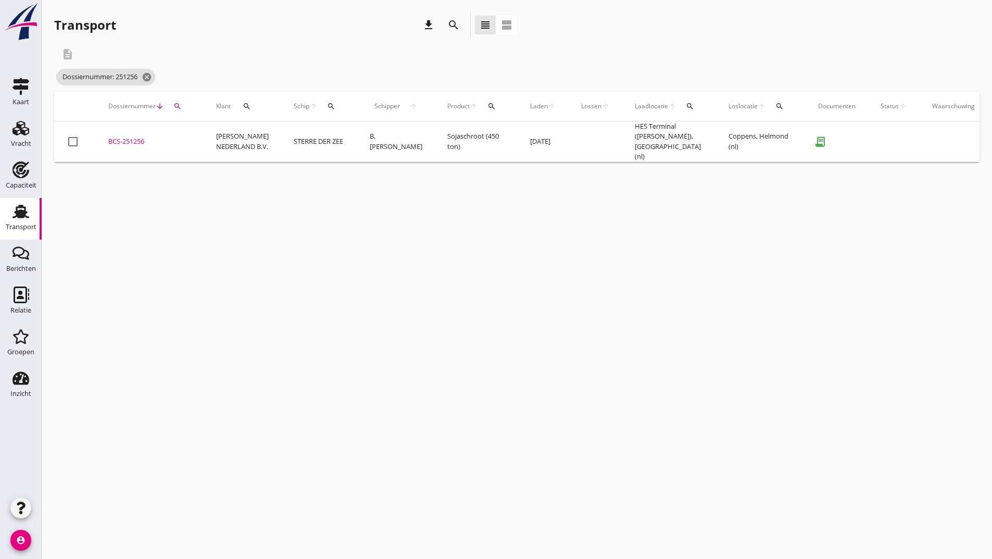
click at [123, 139] on div "BCS-251256" at bounding box center [149, 141] width 83 height 10
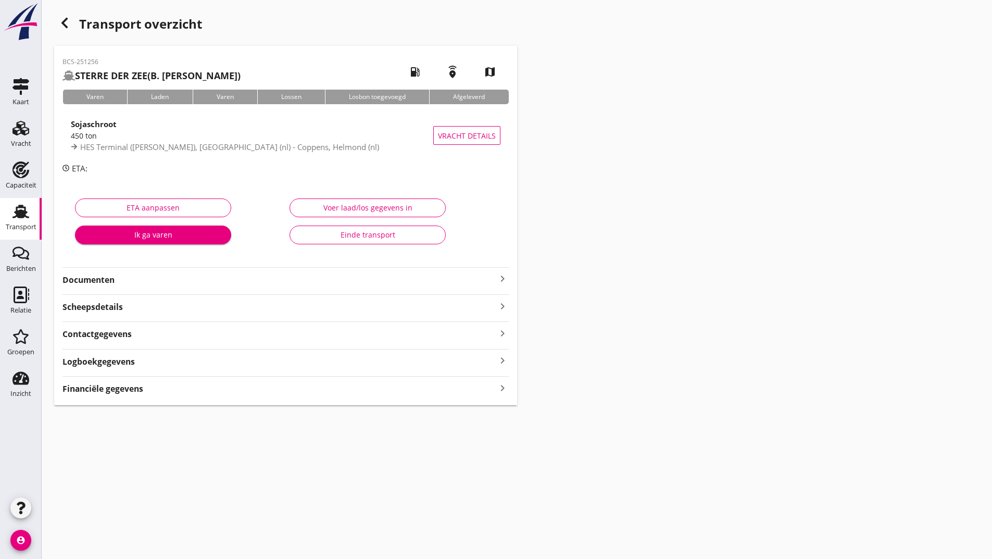
click at [345, 235] on div "Einde transport" at bounding box center [367, 234] width 139 height 11
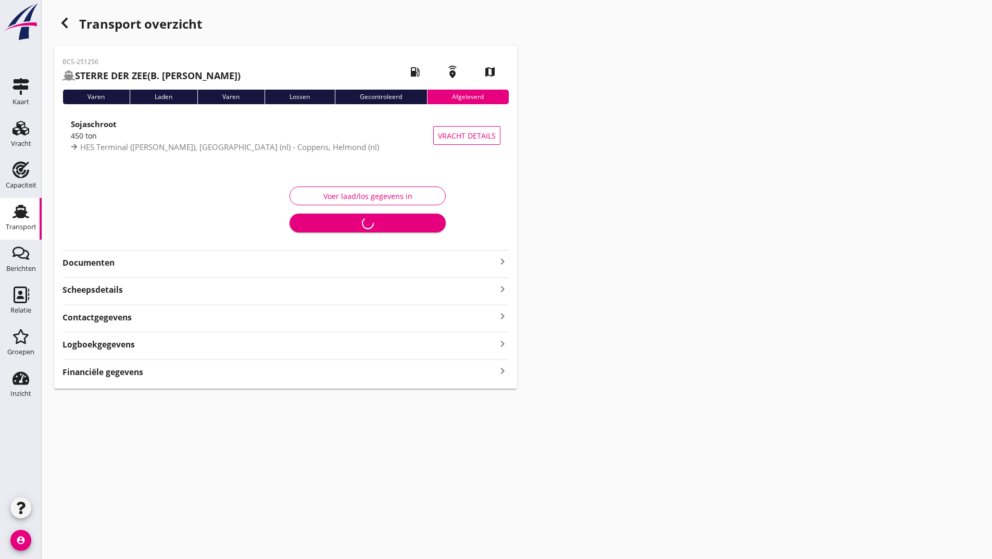
click at [56, 23] on div "button" at bounding box center [64, 23] width 21 height 21
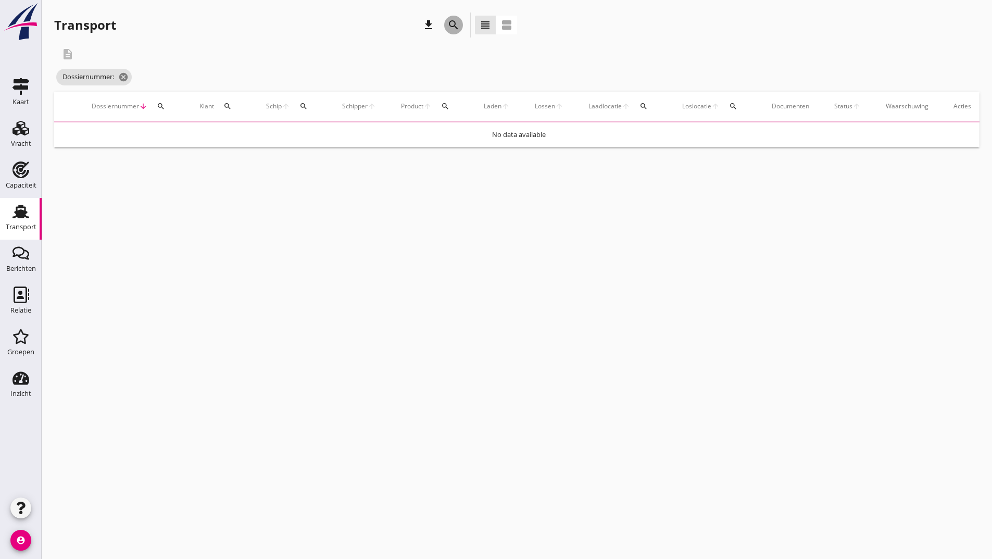
drag, startPoint x: 452, startPoint y: 21, endPoint x: 435, endPoint y: 148, distance: 128.7
click at [452, 22] on icon "search" at bounding box center [453, 25] width 13 height 13
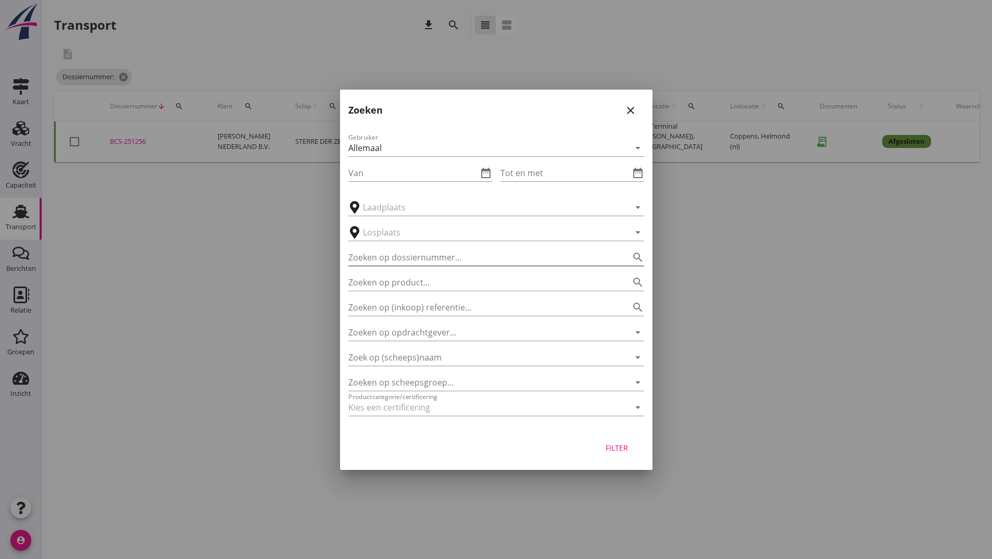
click at [418, 256] on input "Zoeken op dossiernummer..." at bounding box center [482, 257] width 267 height 17
type input "251258"
click at [614, 453] on div "Filter" at bounding box center [617, 447] width 29 height 11
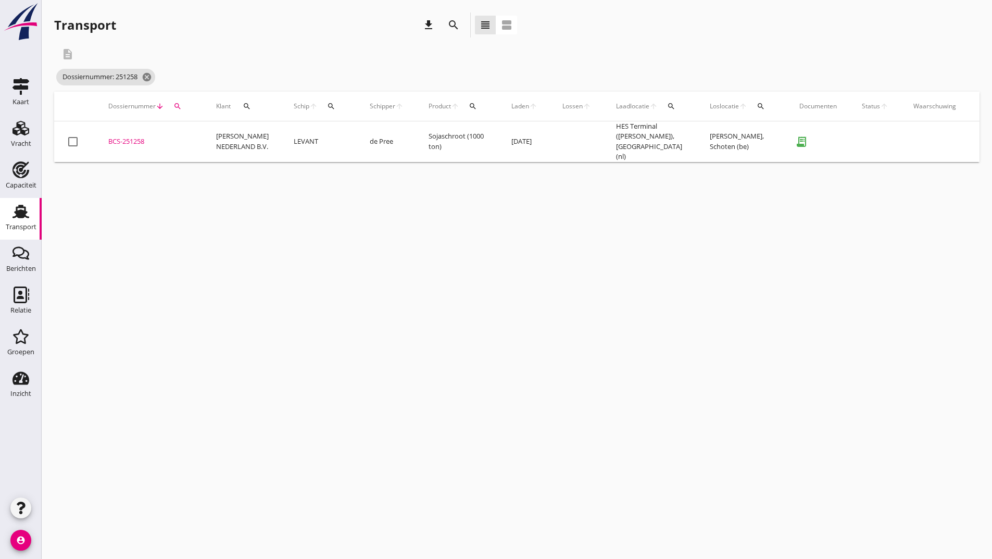
click at [145, 140] on div "BCS-251258" at bounding box center [149, 141] width 83 height 10
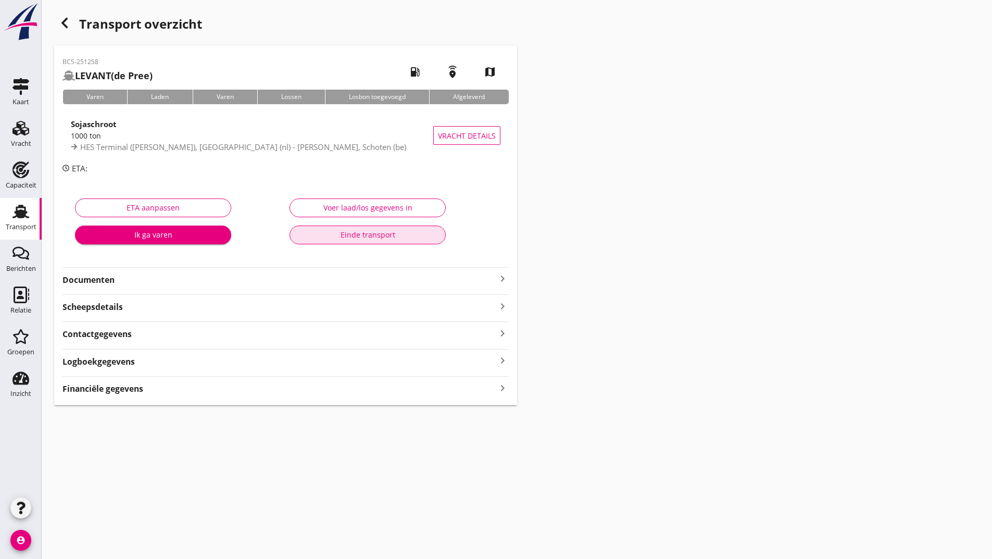
drag, startPoint x: 300, startPoint y: 236, endPoint x: 293, endPoint y: 258, distance: 23.4
click at [300, 236] on div "Einde transport" at bounding box center [367, 234] width 139 height 11
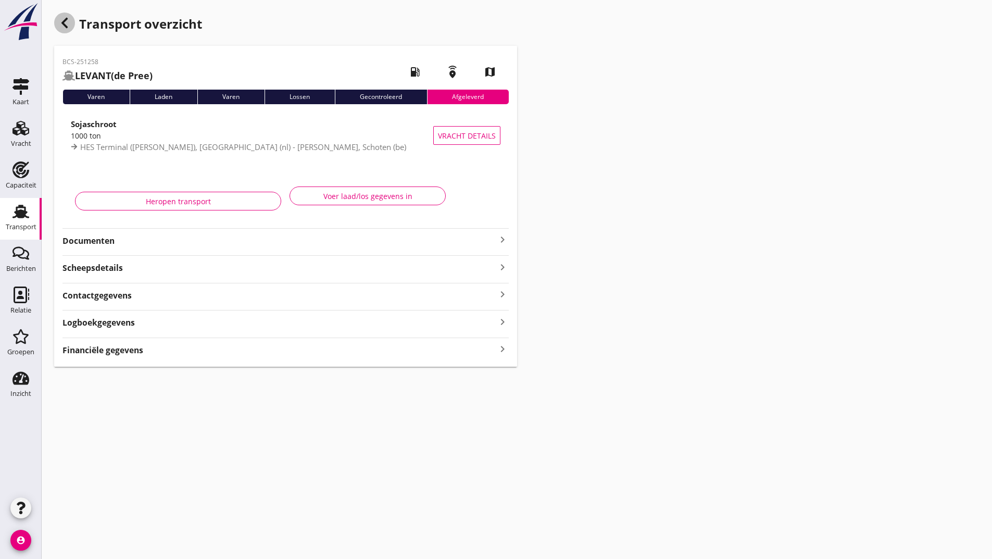
click at [64, 17] on icon "button" at bounding box center [64, 23] width 13 height 13
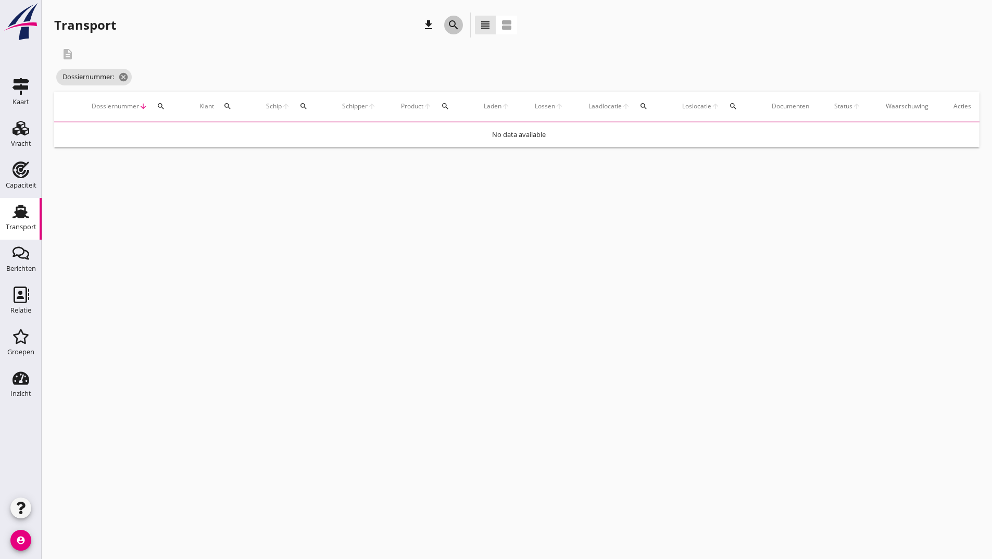
click at [451, 23] on icon "search" at bounding box center [453, 25] width 13 height 13
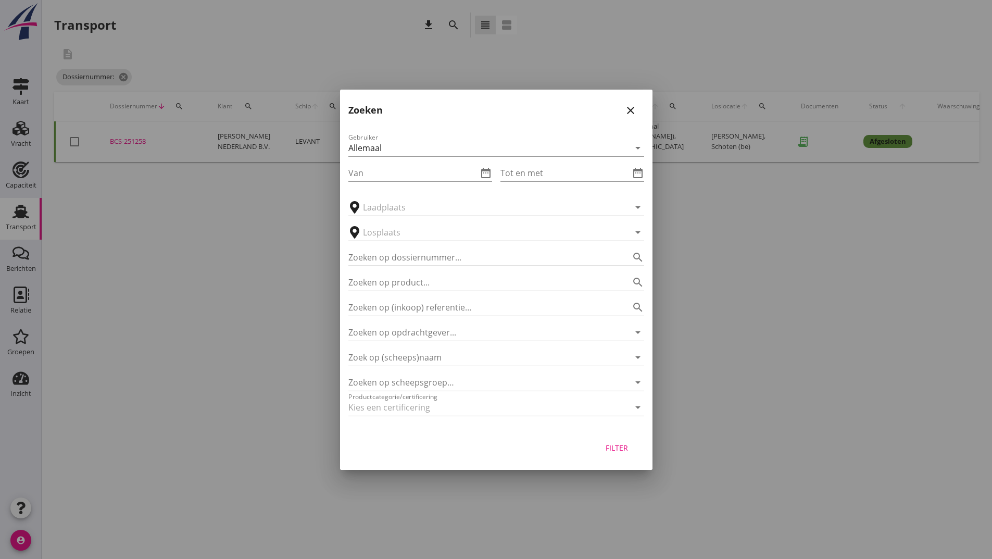
click at [391, 257] on input "Zoeken op dossiernummer..." at bounding box center [482, 257] width 267 height 17
type input "251264"
drag, startPoint x: 603, startPoint y: 446, endPoint x: 613, endPoint y: 446, distance: 10.4
click at [608, 449] on div "Filter" at bounding box center [617, 447] width 29 height 11
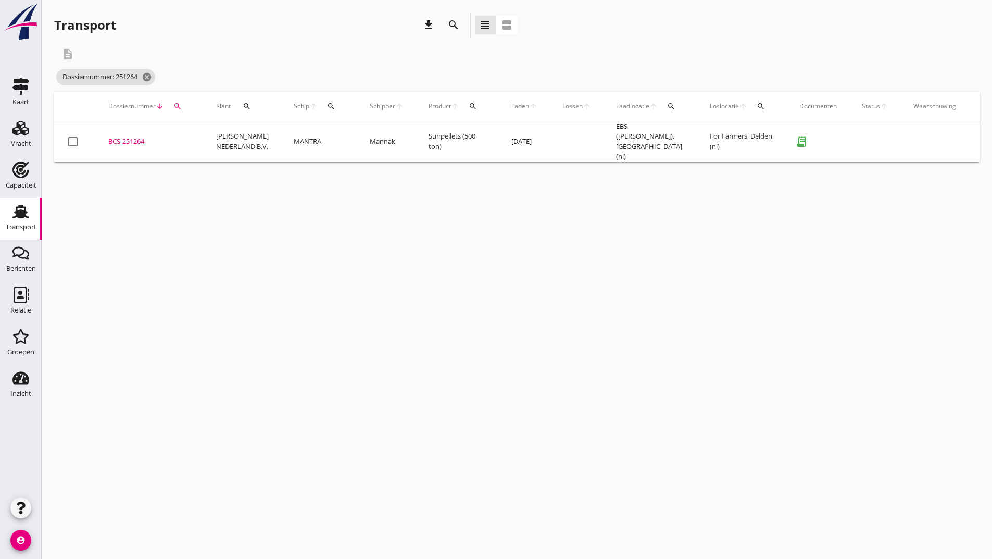
click at [136, 142] on div "BCS-251264" at bounding box center [149, 141] width 83 height 10
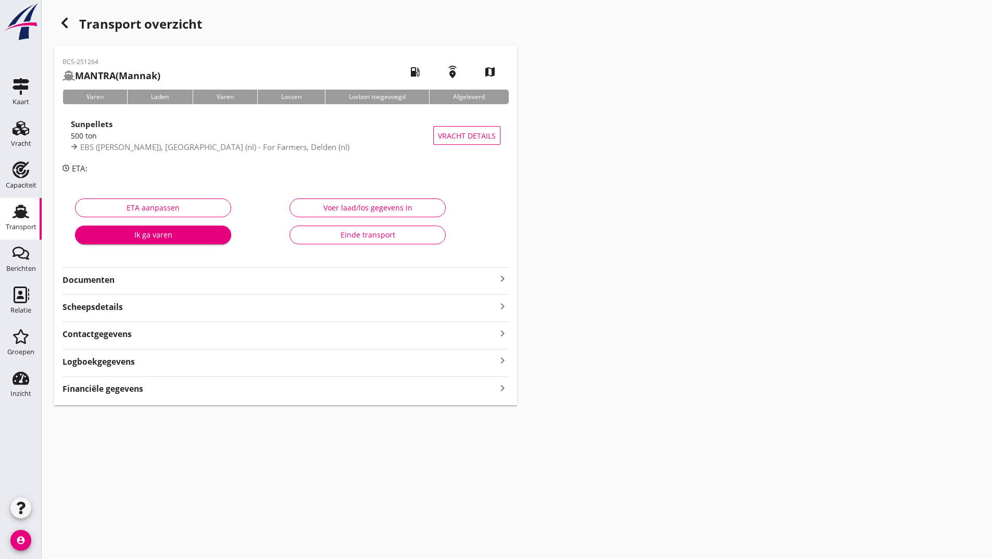
click at [346, 234] on div "Einde transport" at bounding box center [367, 234] width 139 height 11
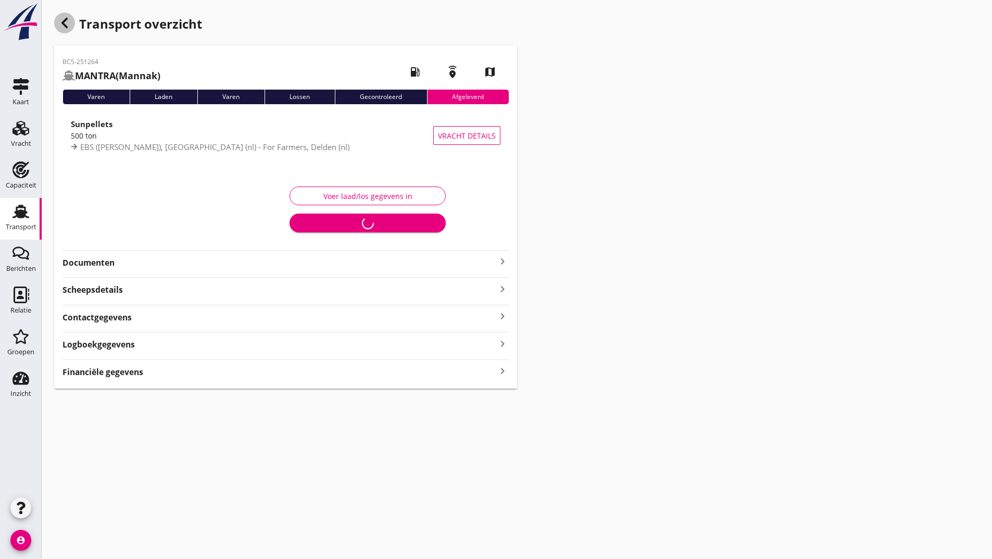
click at [59, 18] on icon "button" at bounding box center [64, 23] width 13 height 13
